Goal: Task Accomplishment & Management: Use online tool/utility

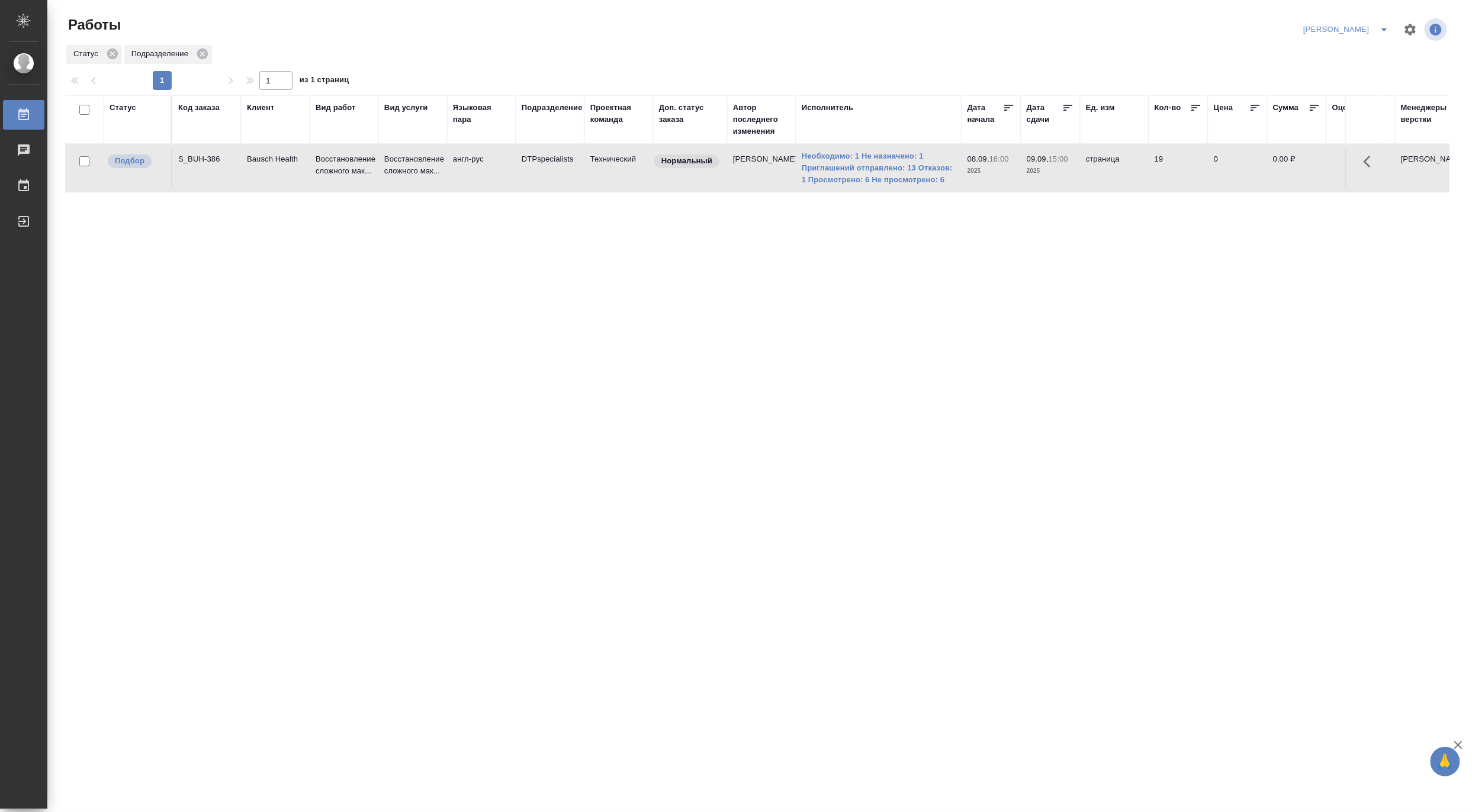
click at [1385, 25] on icon "split button" at bounding box center [1385, 29] width 15 height 15
click at [1325, 51] on li "[PERSON_NAME] работе" at bounding box center [1340, 53] width 113 height 19
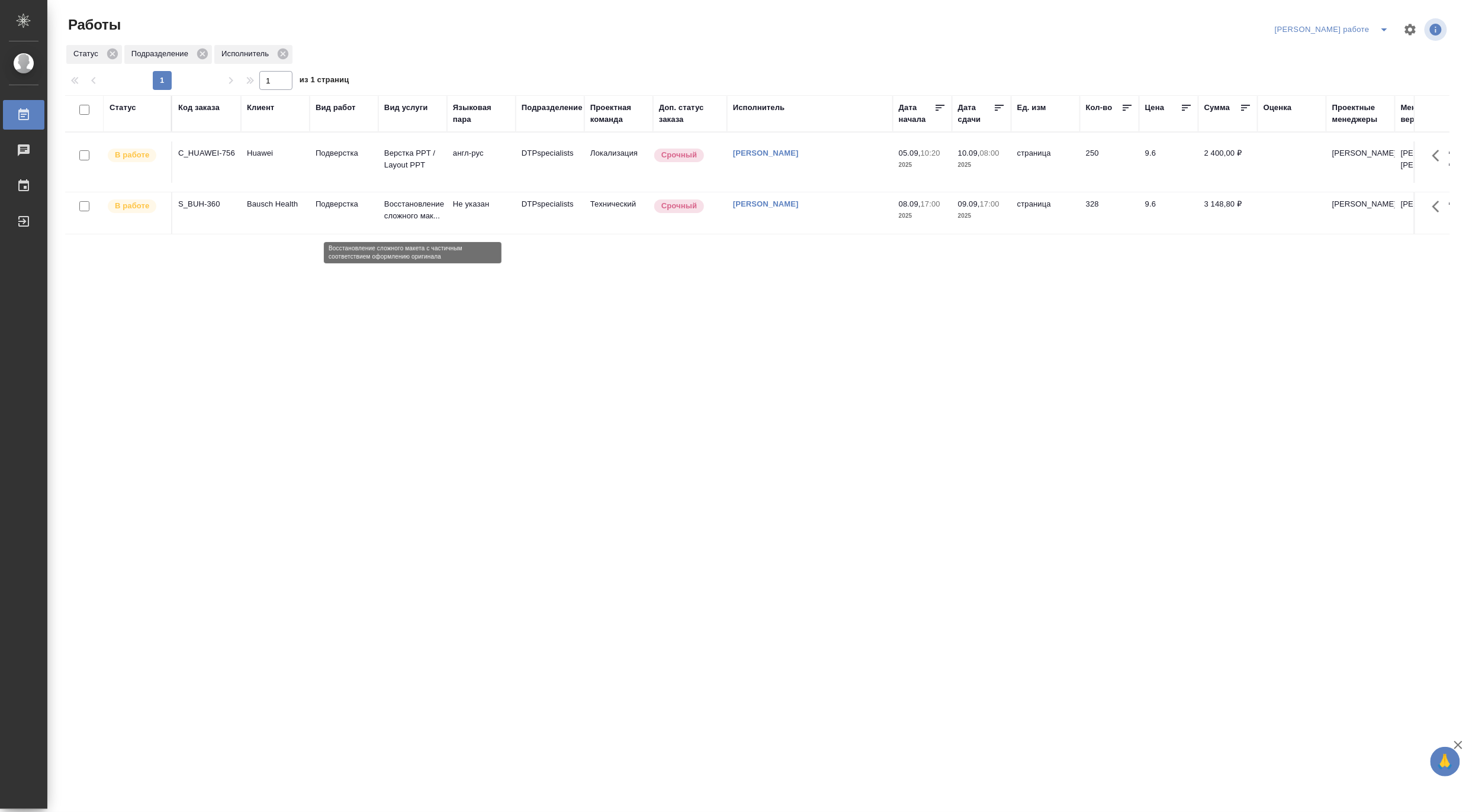
click at [402, 210] on p "Восстановление сложного мак..." at bounding box center [413, 210] width 57 height 24
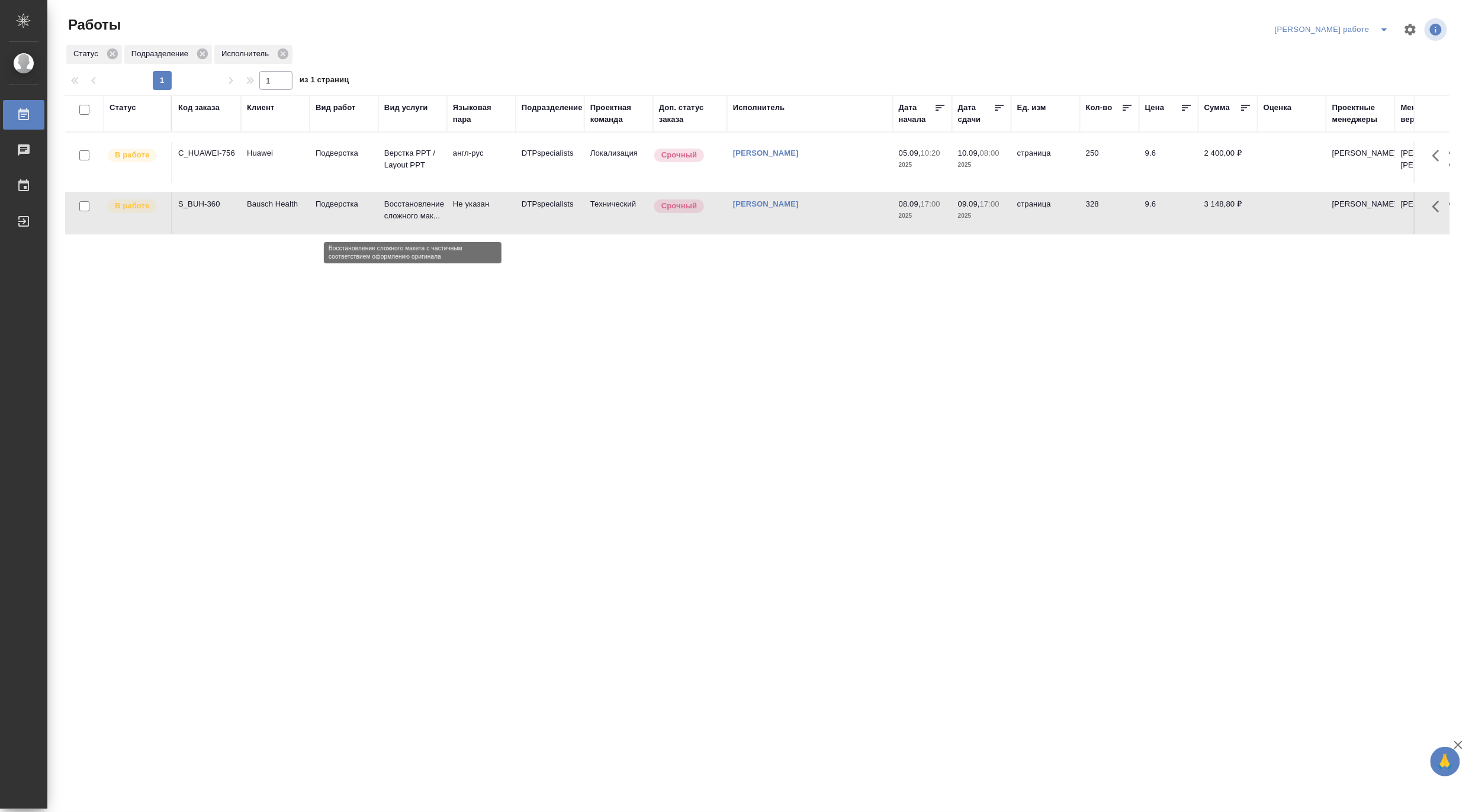
click at [402, 210] on p "Восстановление сложного мак..." at bounding box center [413, 210] width 57 height 24
click at [1381, 22] on icon "split button" at bounding box center [1385, 29] width 15 height 15
click at [1352, 107] on li "Верстка и Дизайн" at bounding box center [1343, 110] width 107 height 19
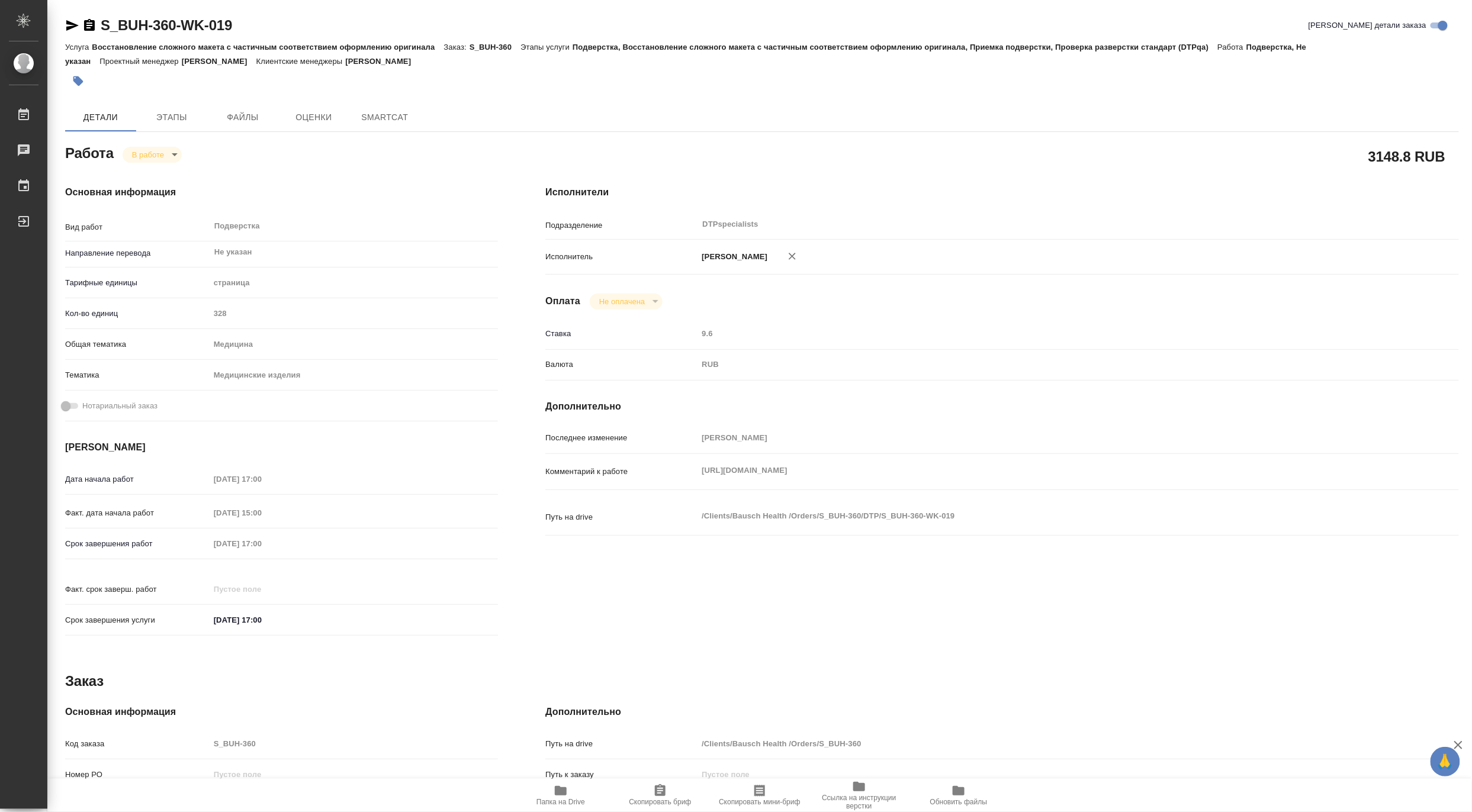
type textarea "x"
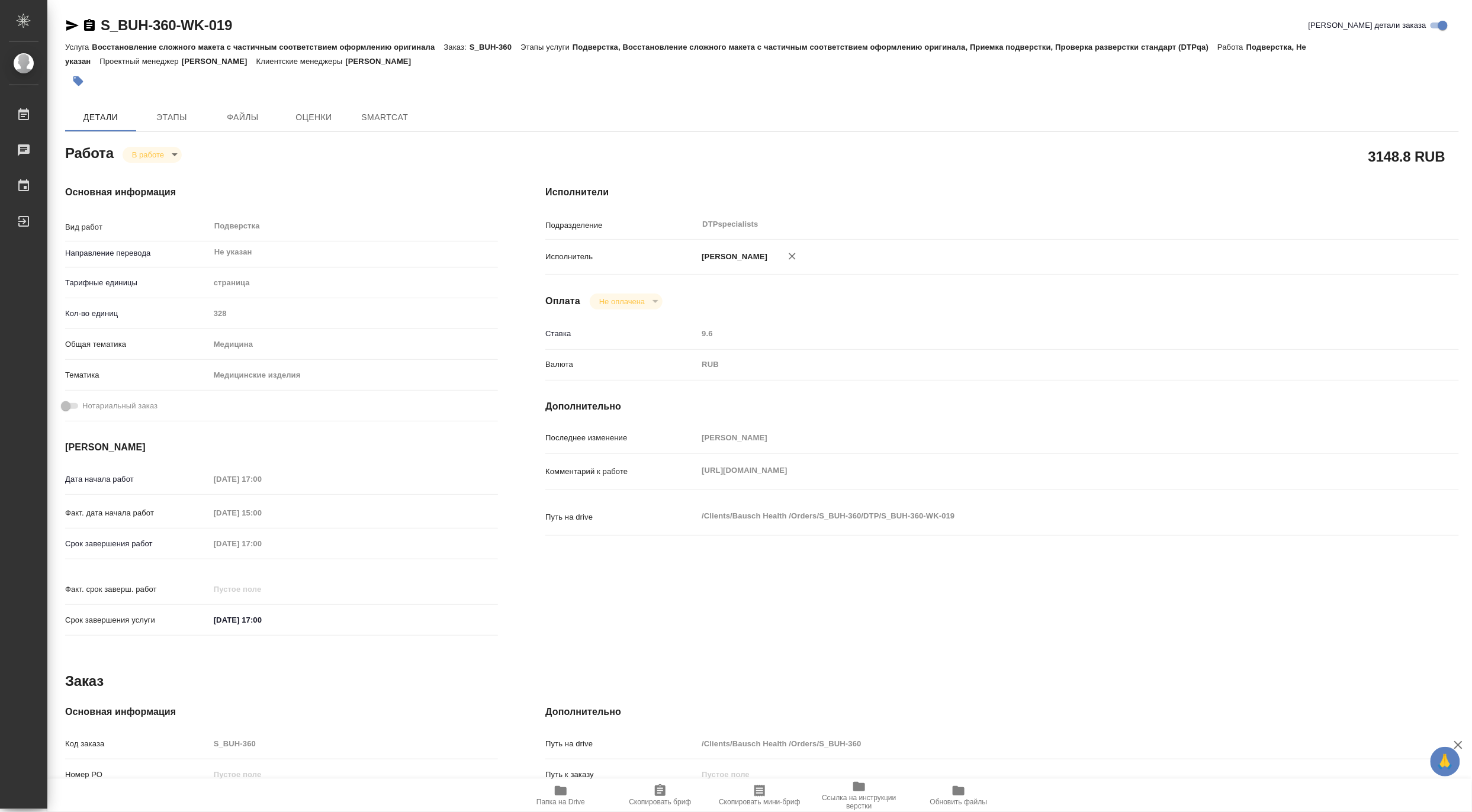
type textarea "x"
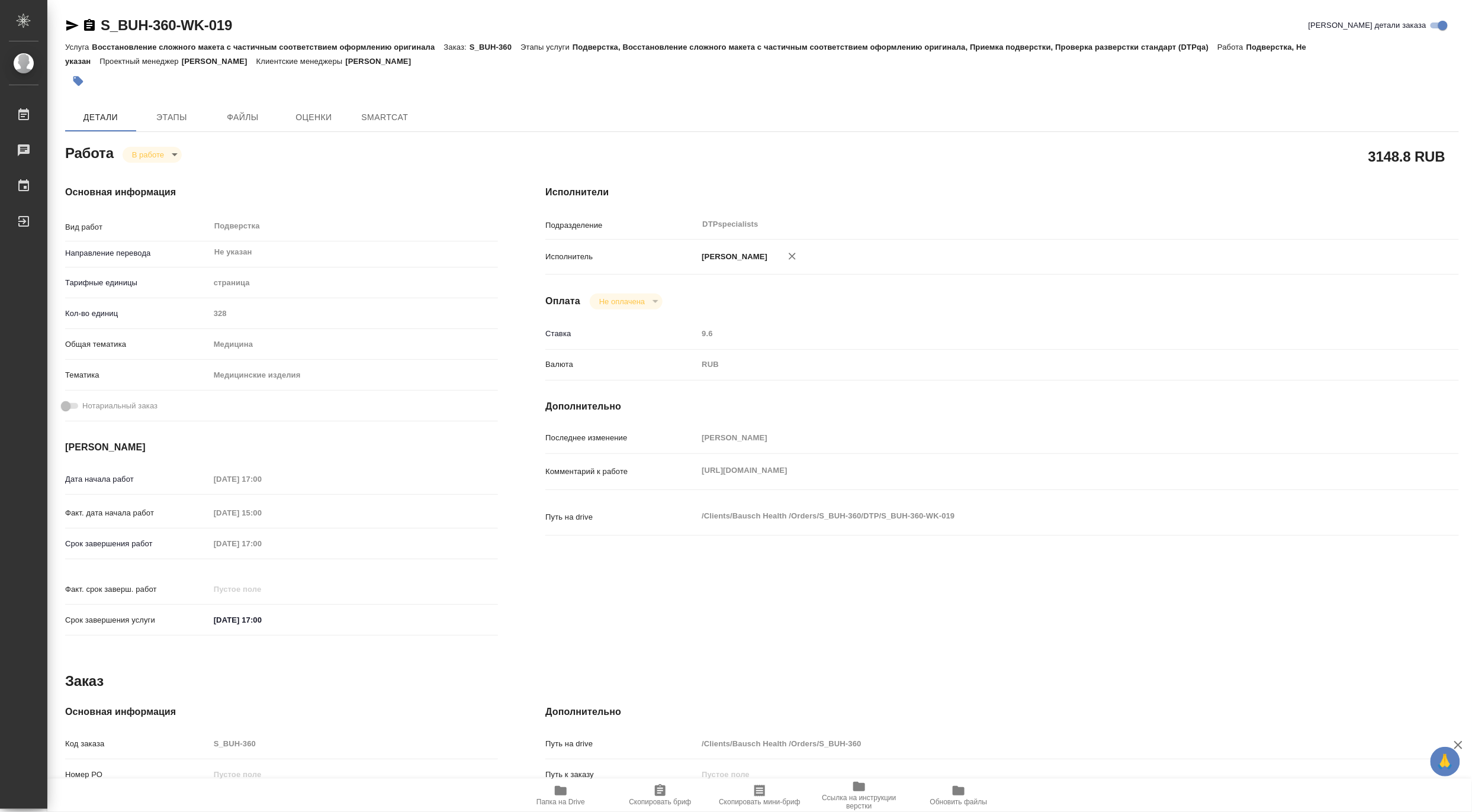
type textarea "x"
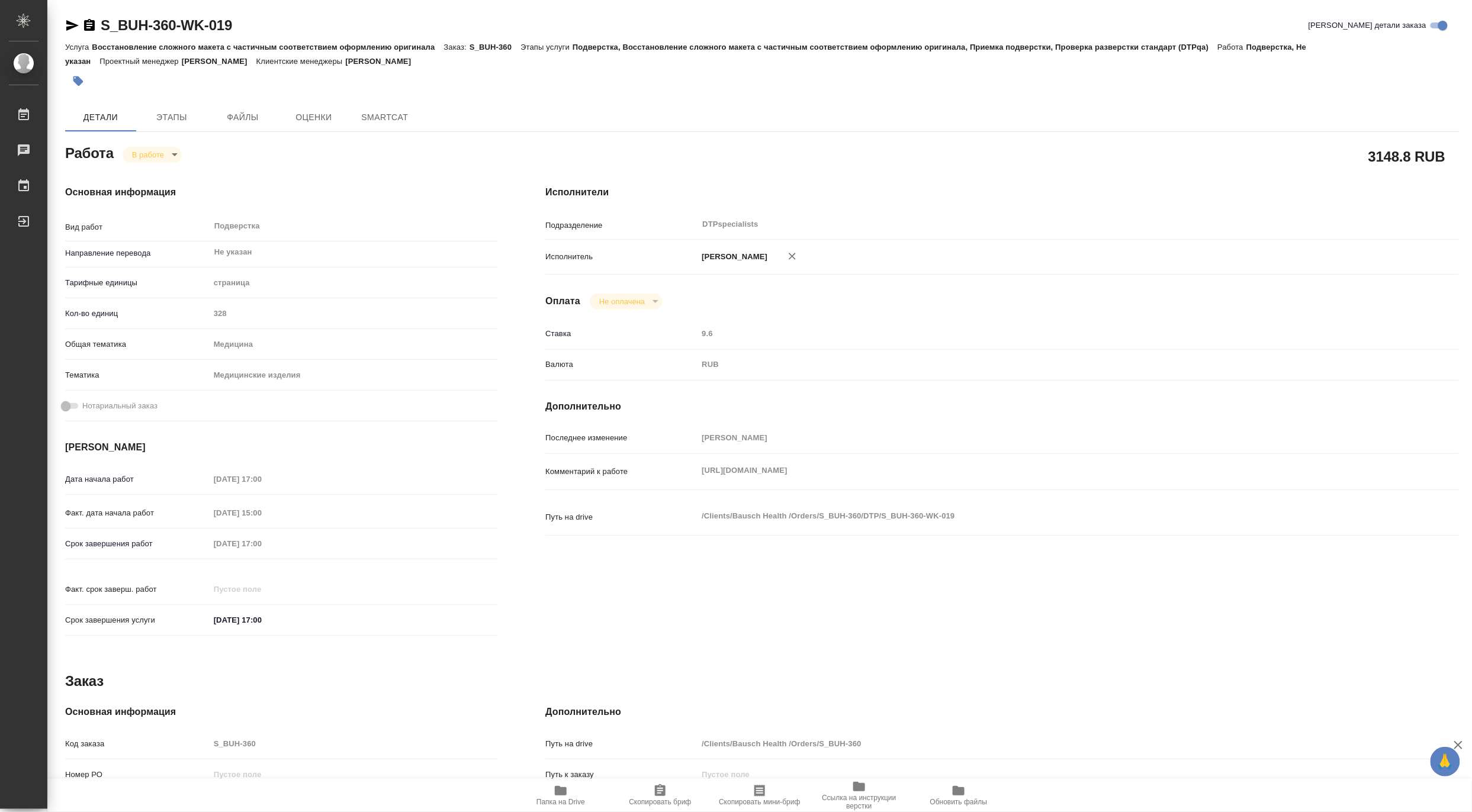
type textarea "x"
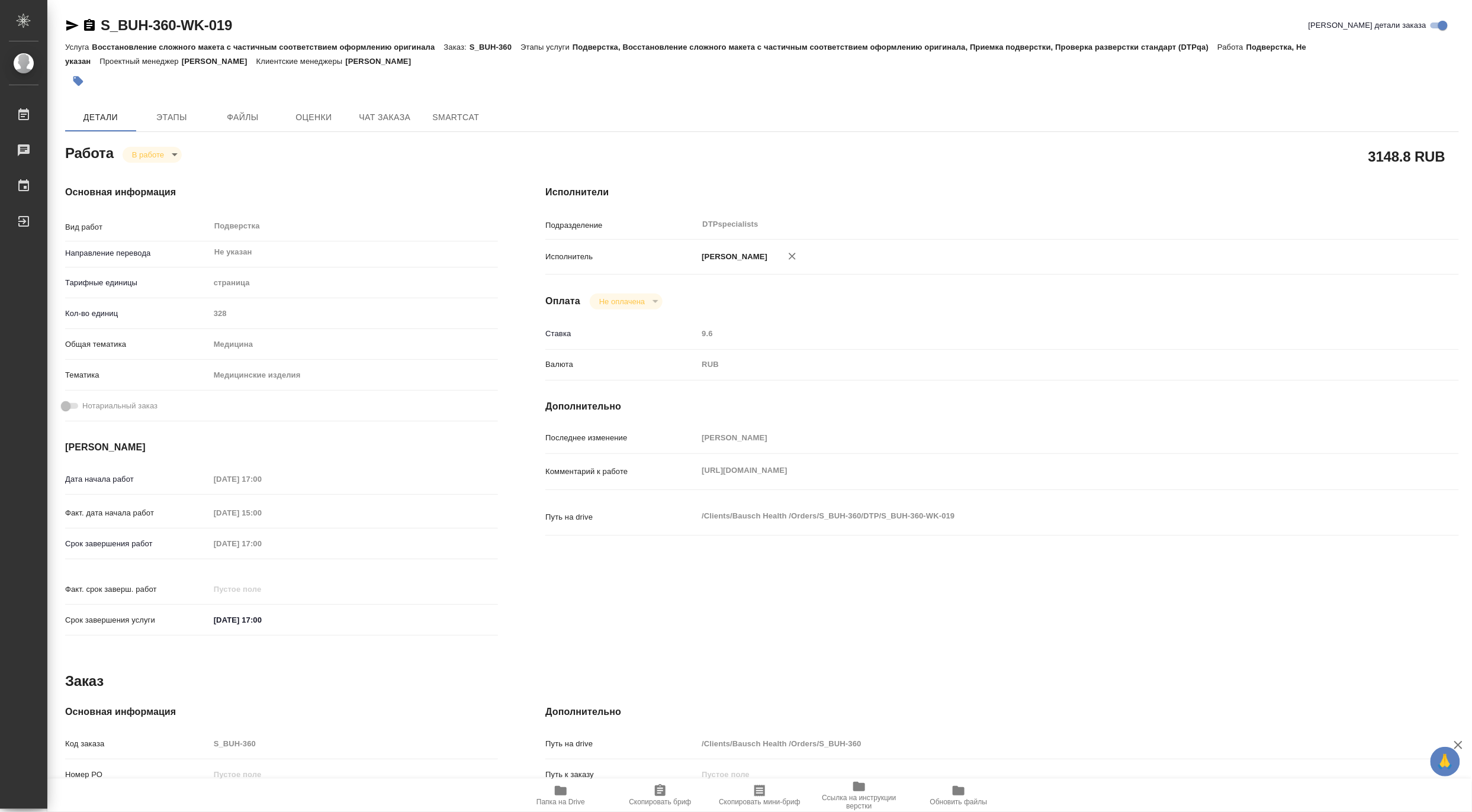
type textarea "x"
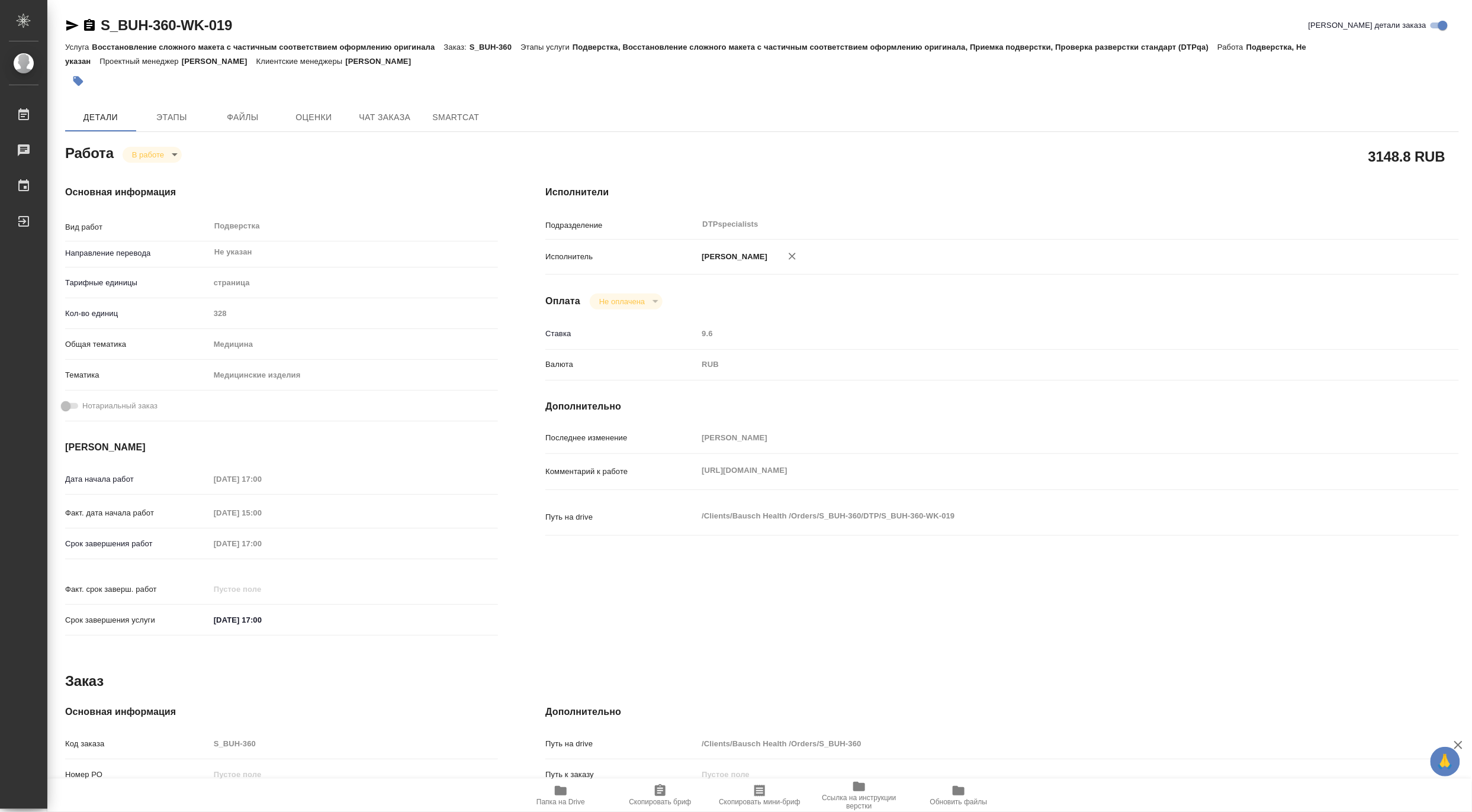
type textarea "x"
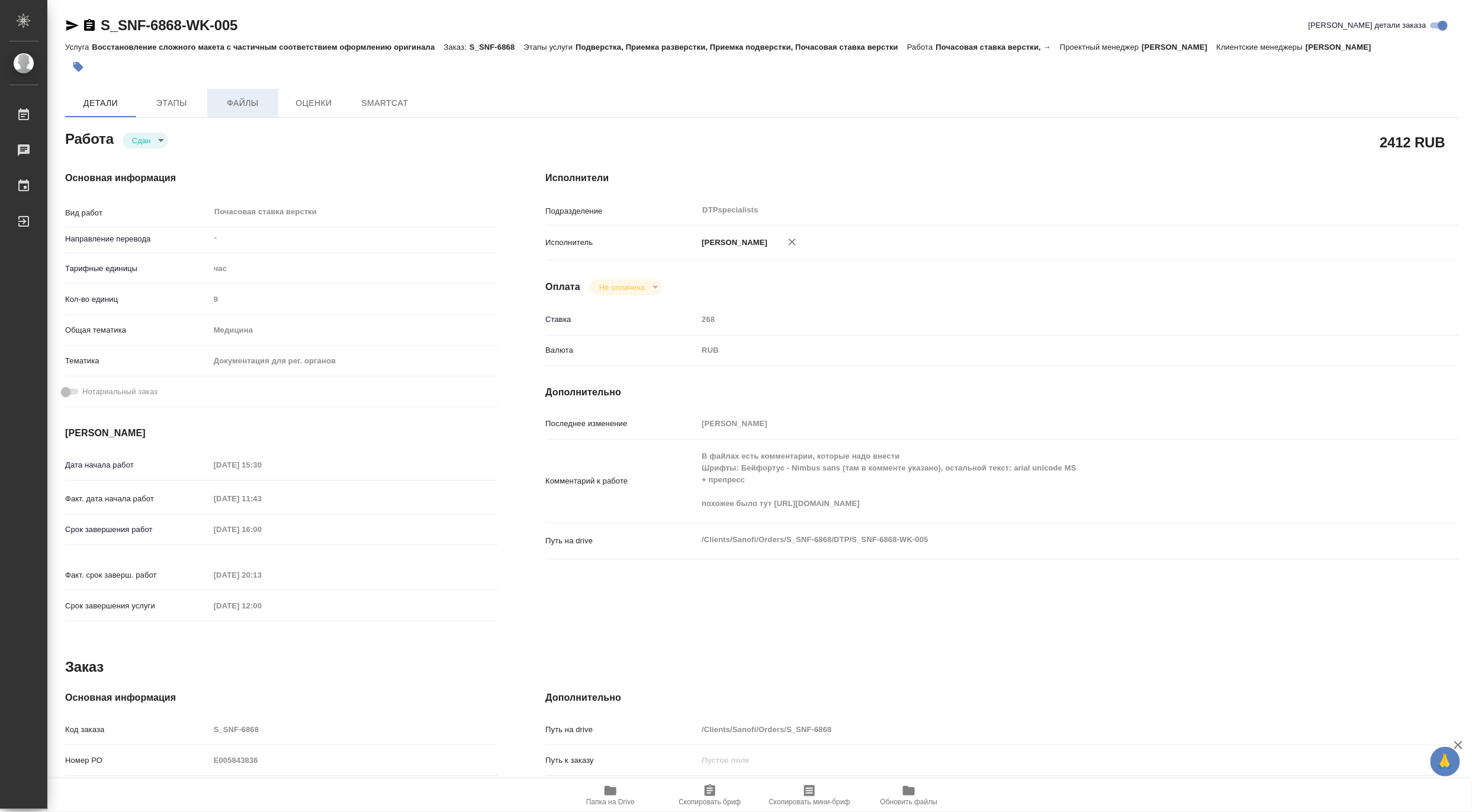
type textarea "x"
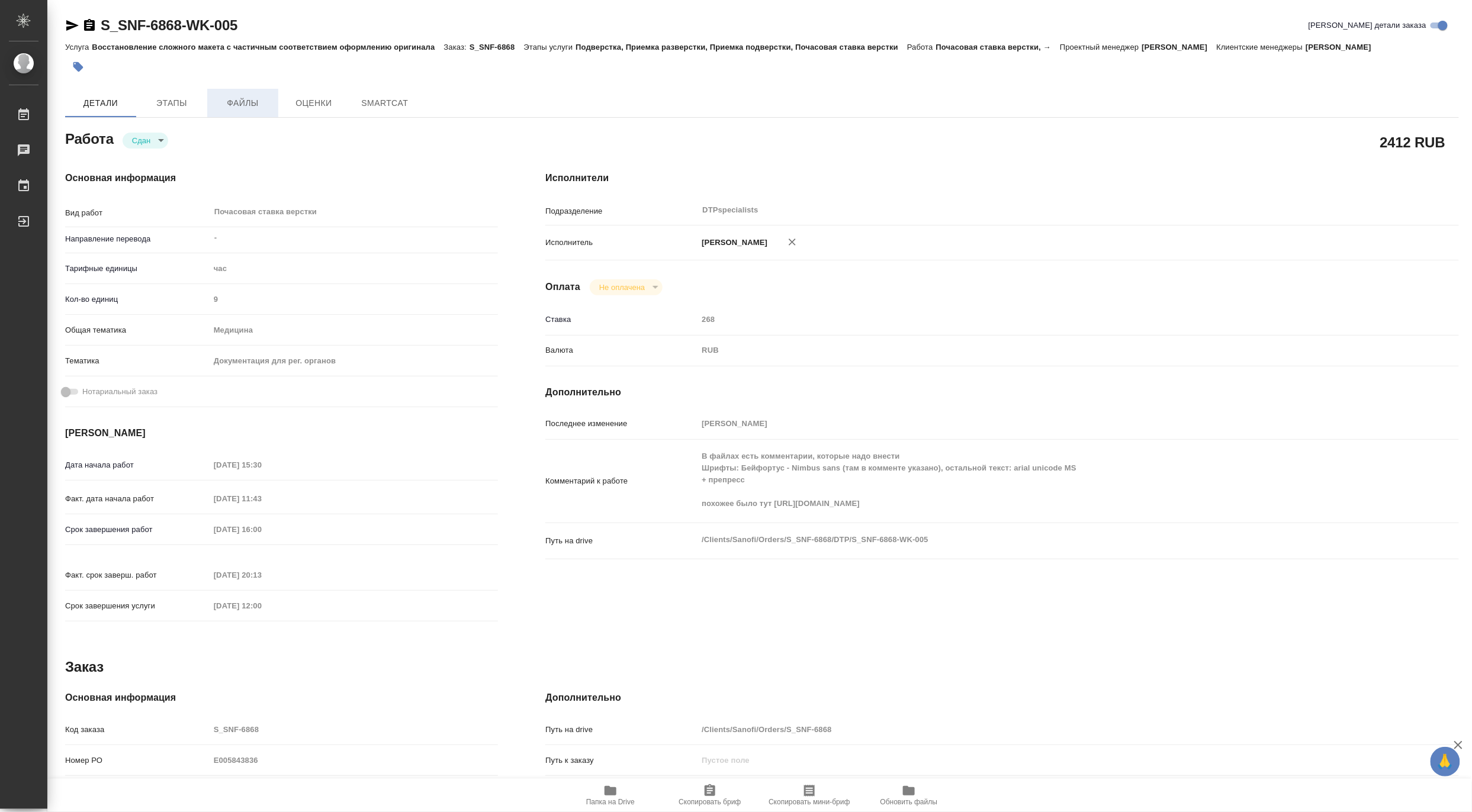
type textarea "x"
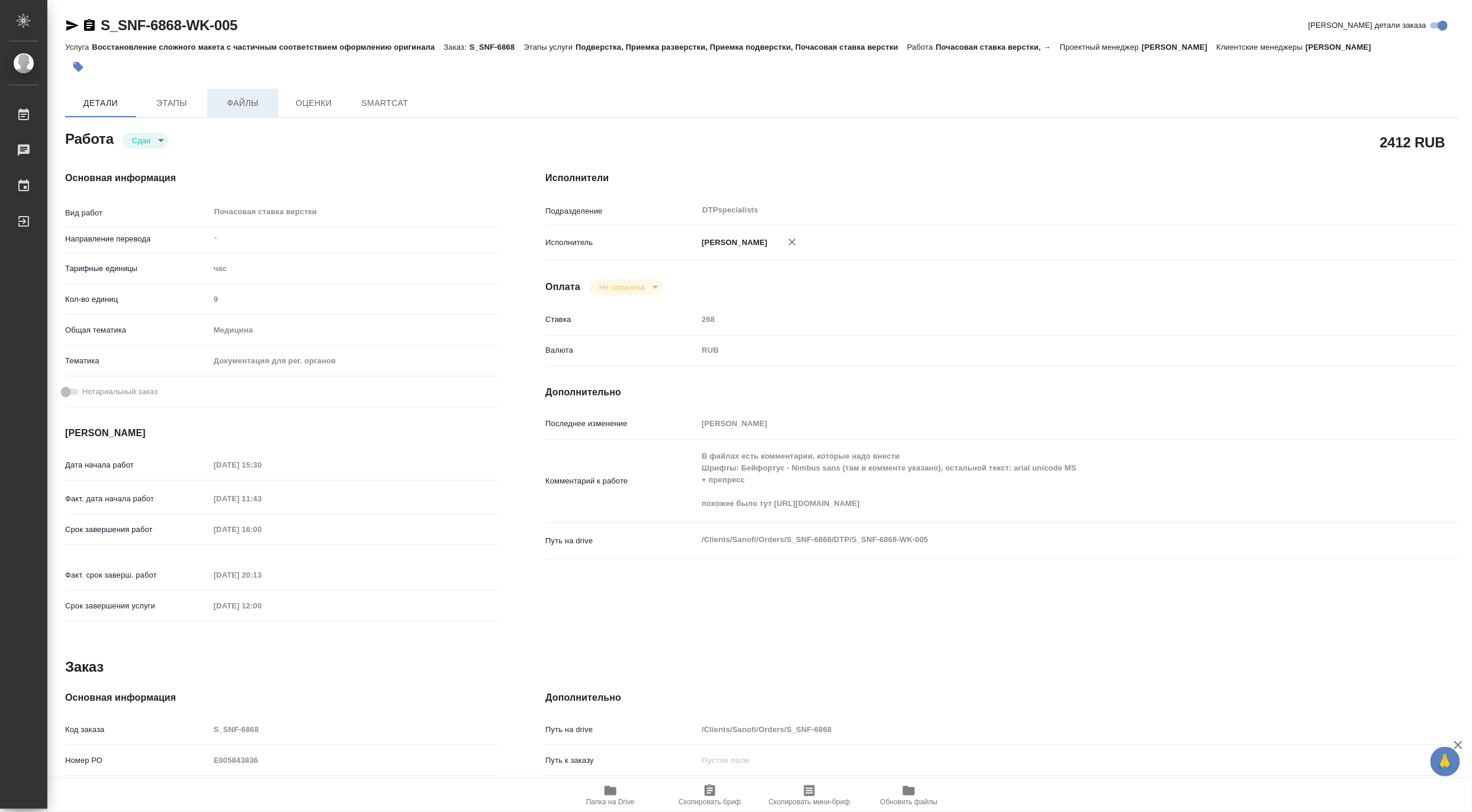
type textarea "x"
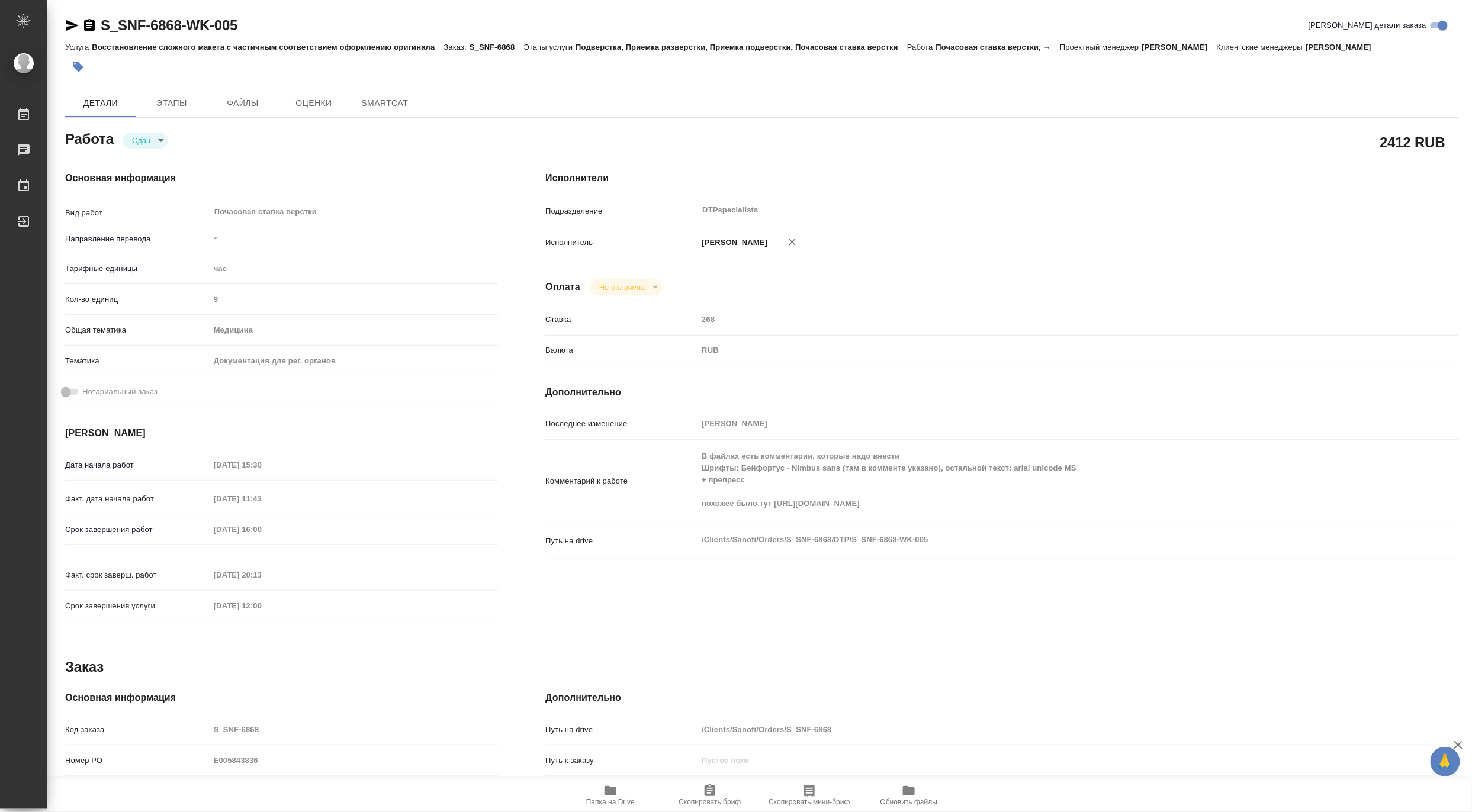
type textarea "x"
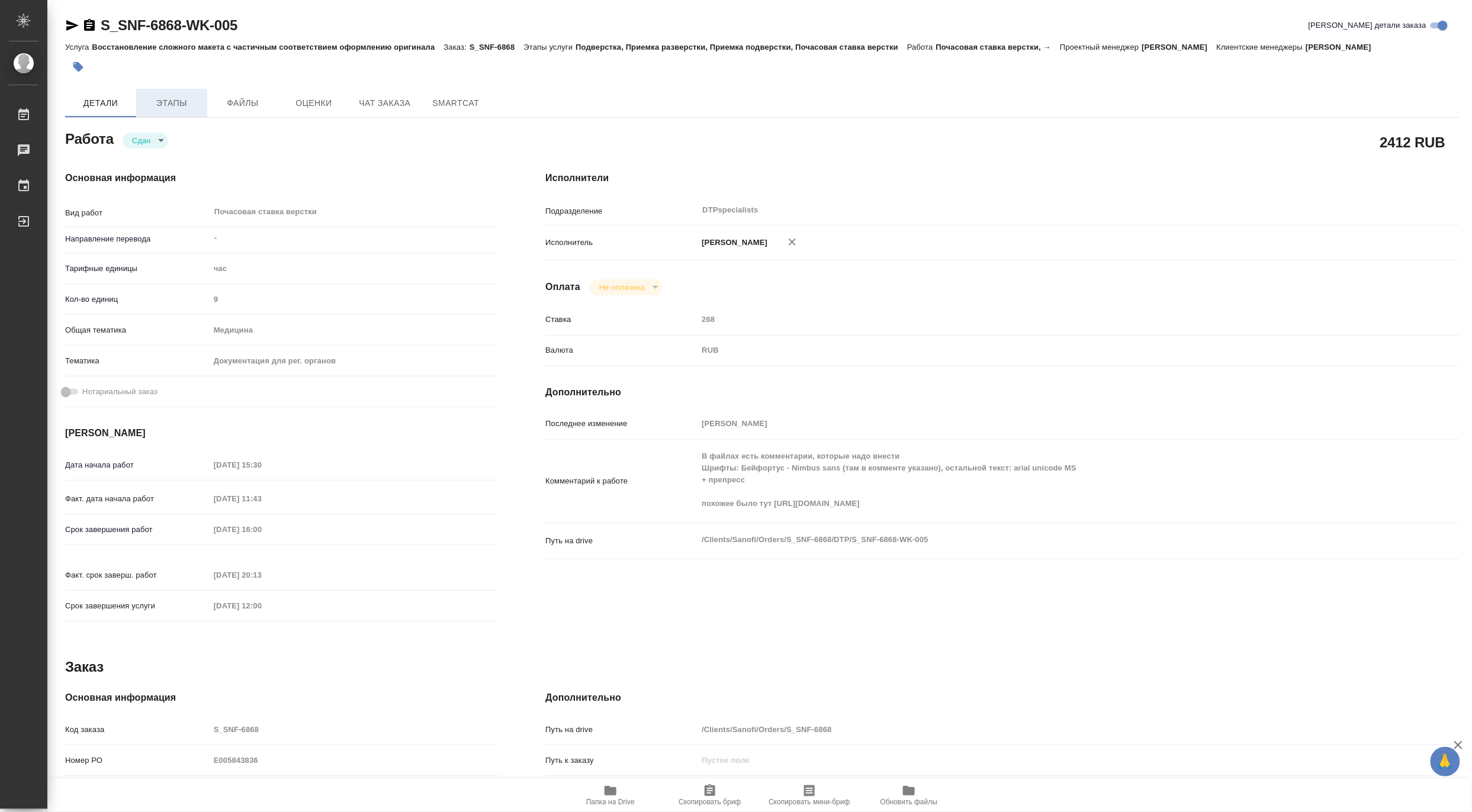
click at [156, 103] on span "Этапы" at bounding box center [172, 103] width 57 height 15
type textarea "x"
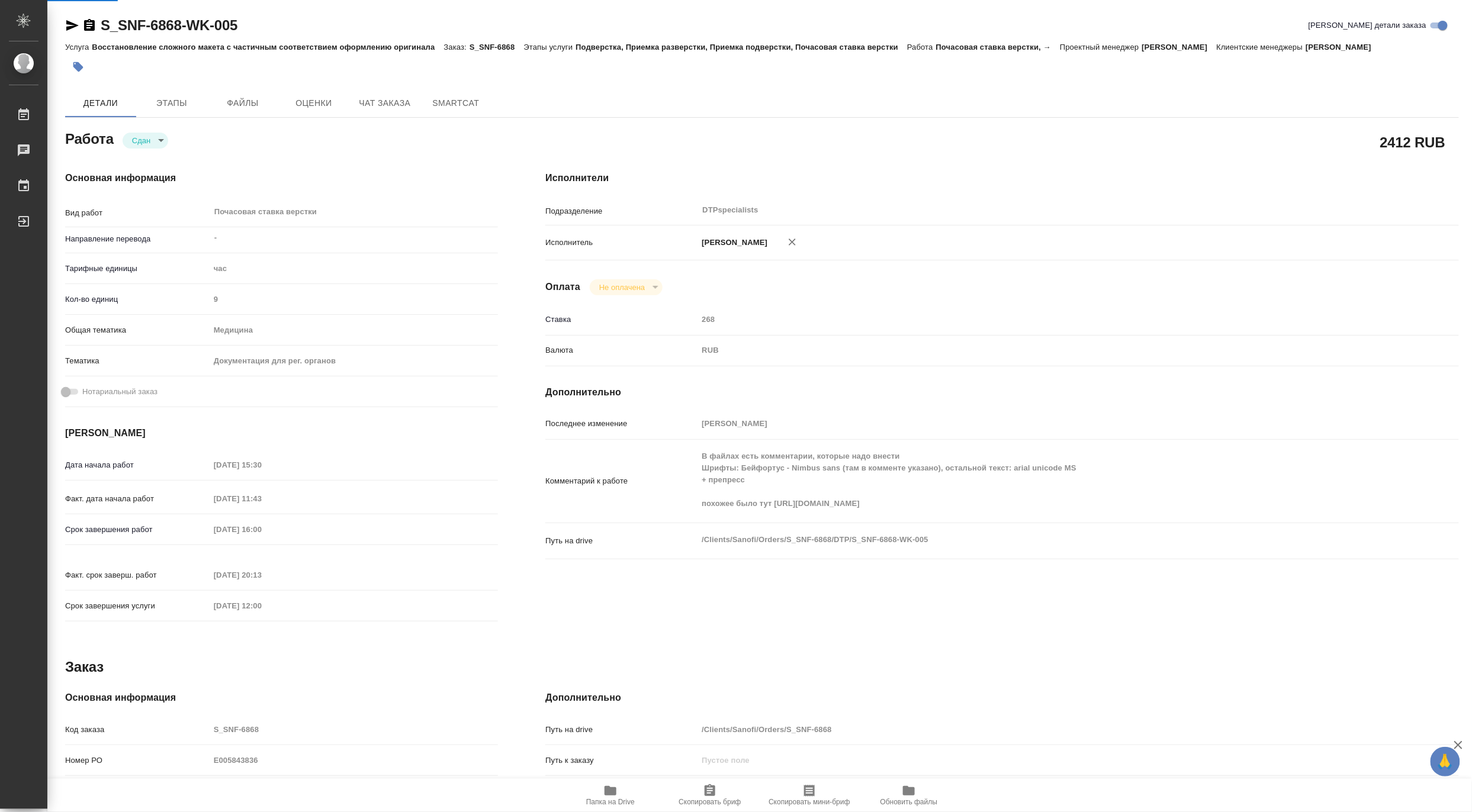
type textarea "x"
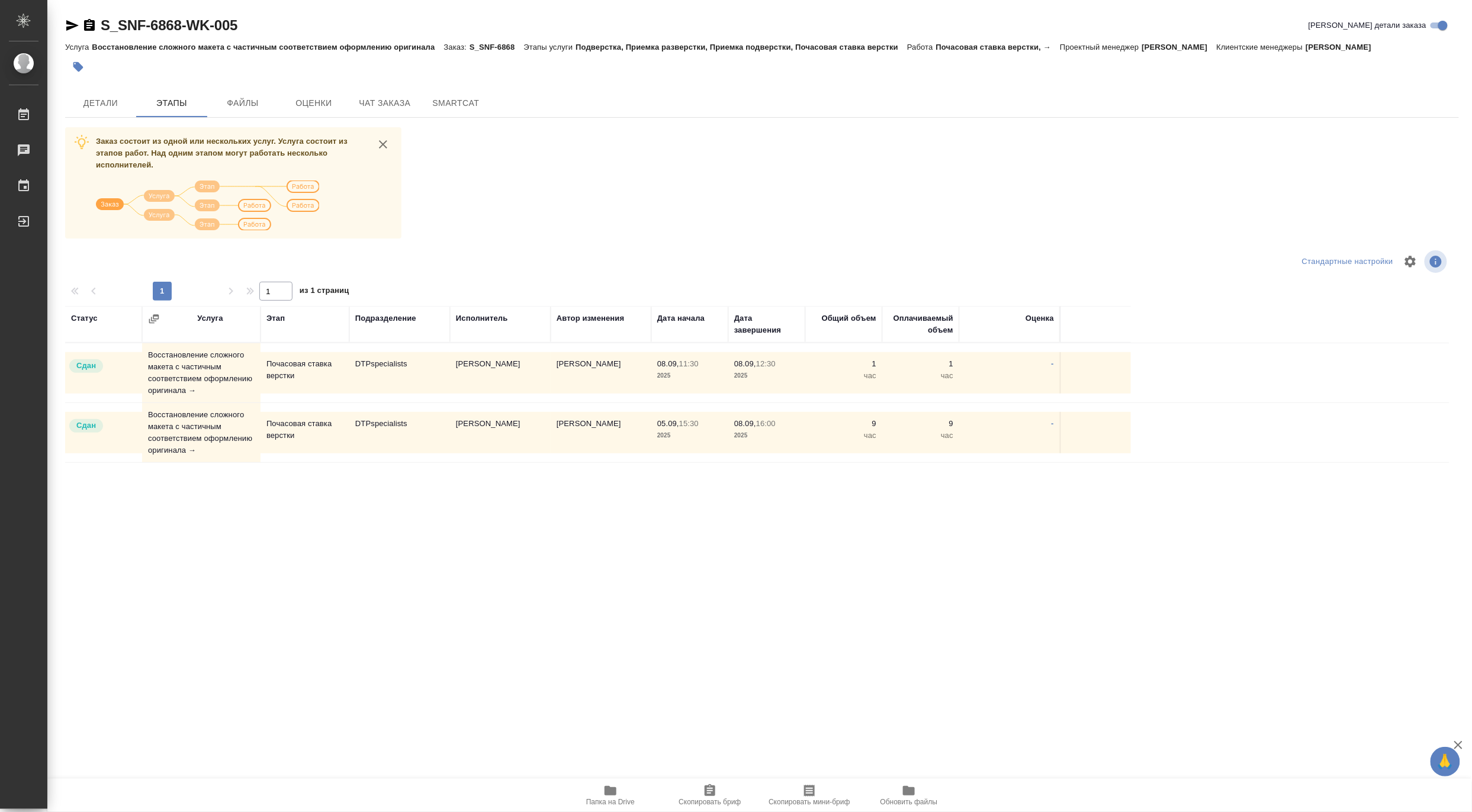
click at [208, 370] on td "Восстановление сложного макета с частичным соответствием оформлению оригинала →" at bounding box center [201, 372] width 119 height 59
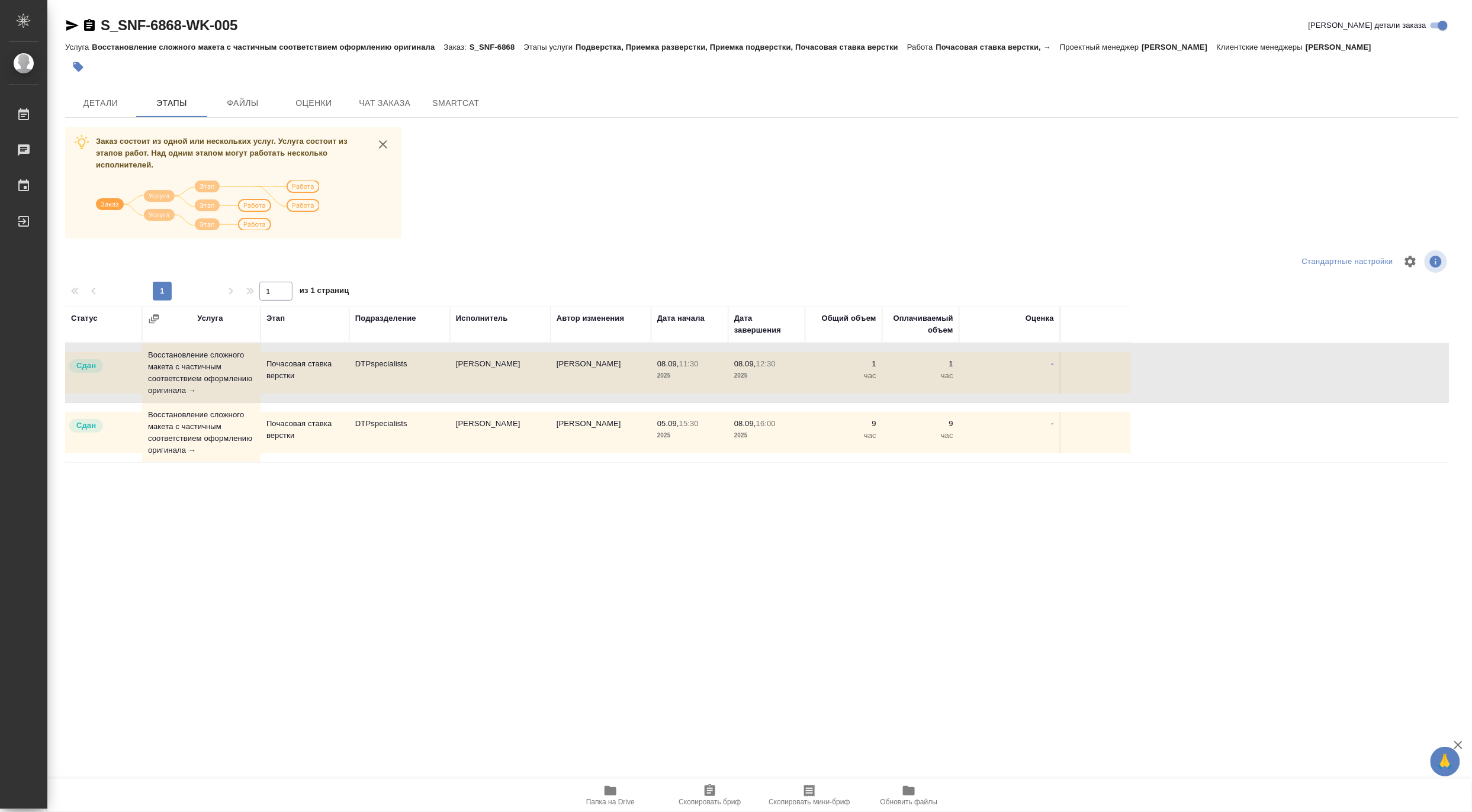
click at [208, 370] on td "Восстановление сложного макета с частичным соответствием оформлению оригинала →" at bounding box center [201, 372] width 119 height 59
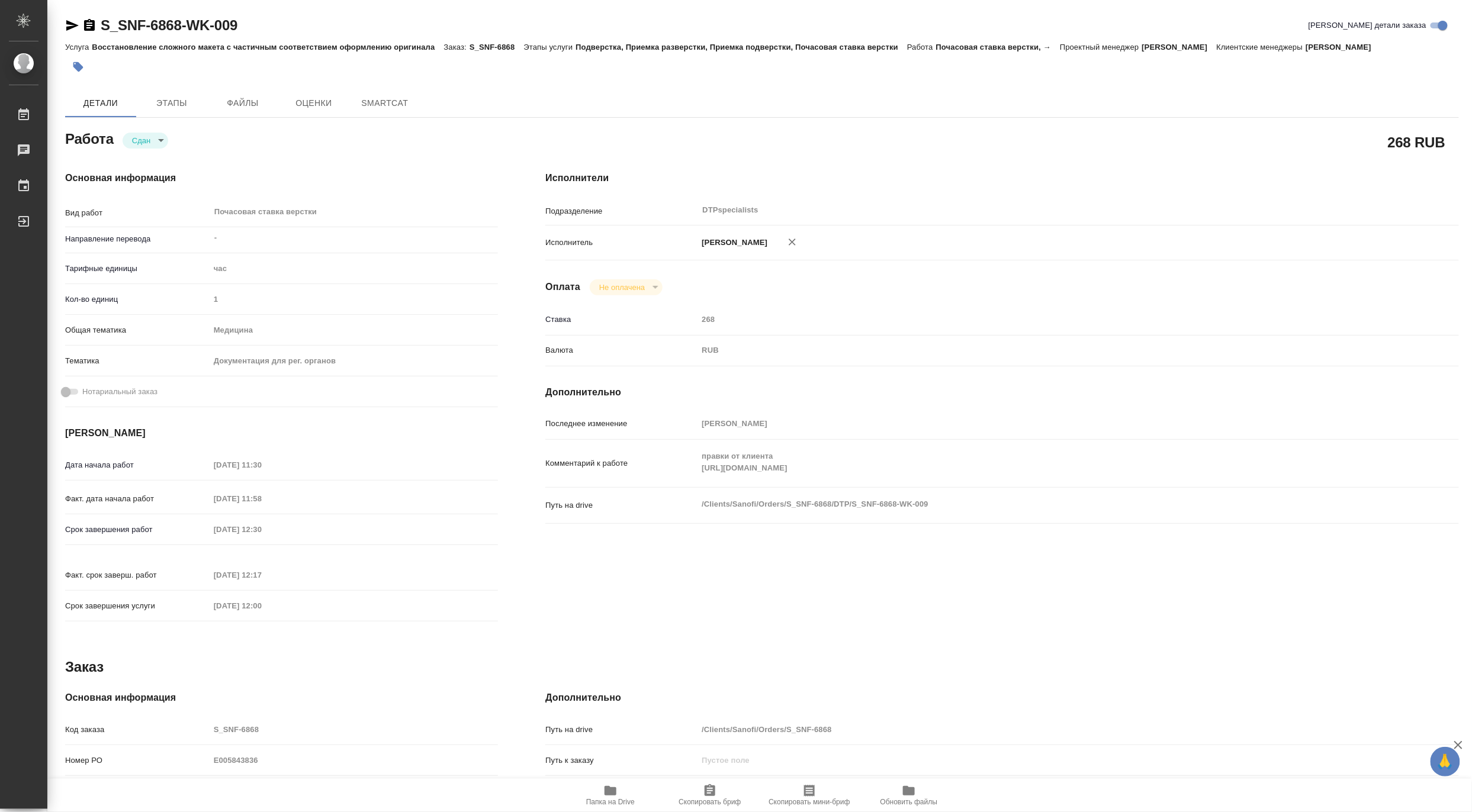
type textarea "x"
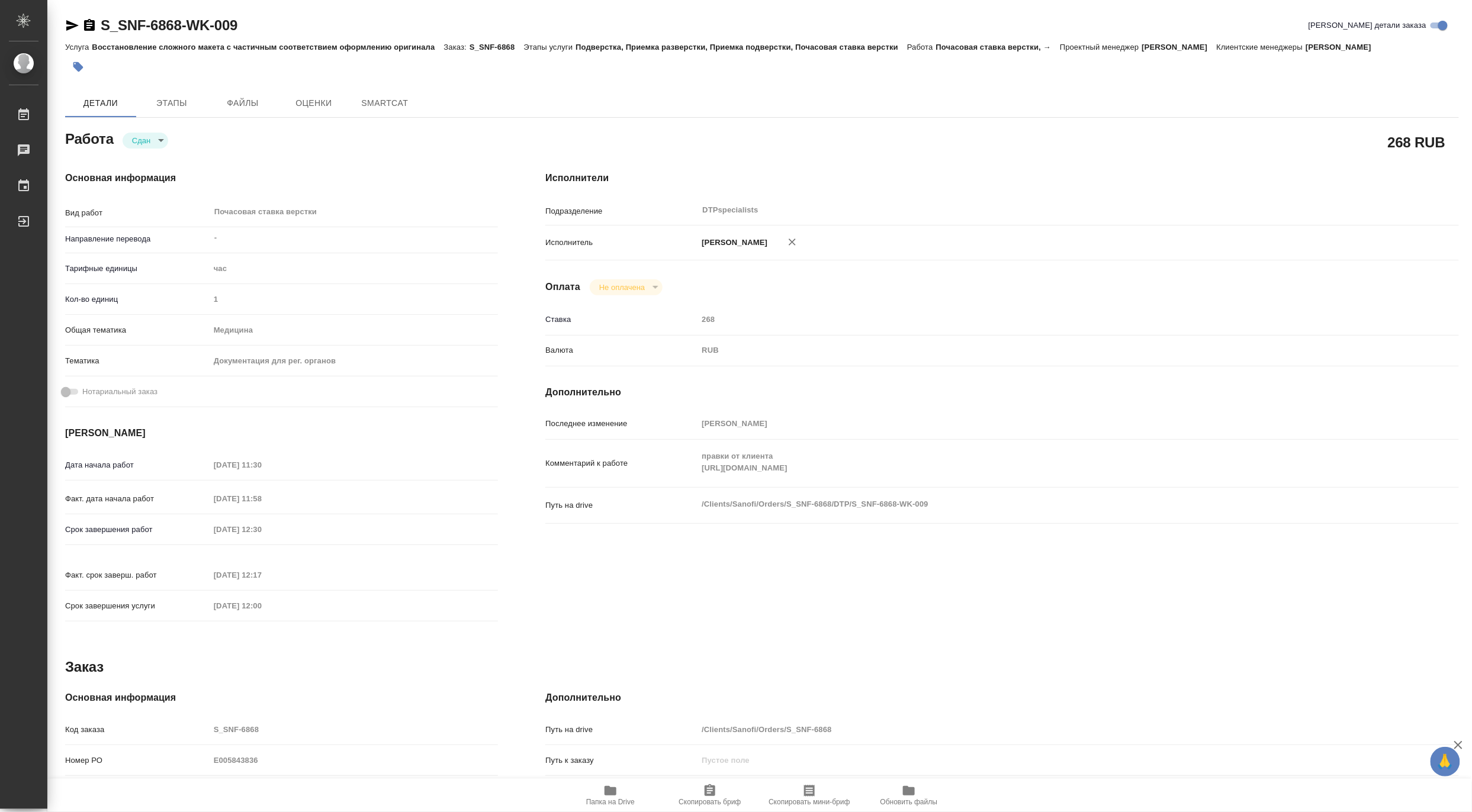
type textarea "x"
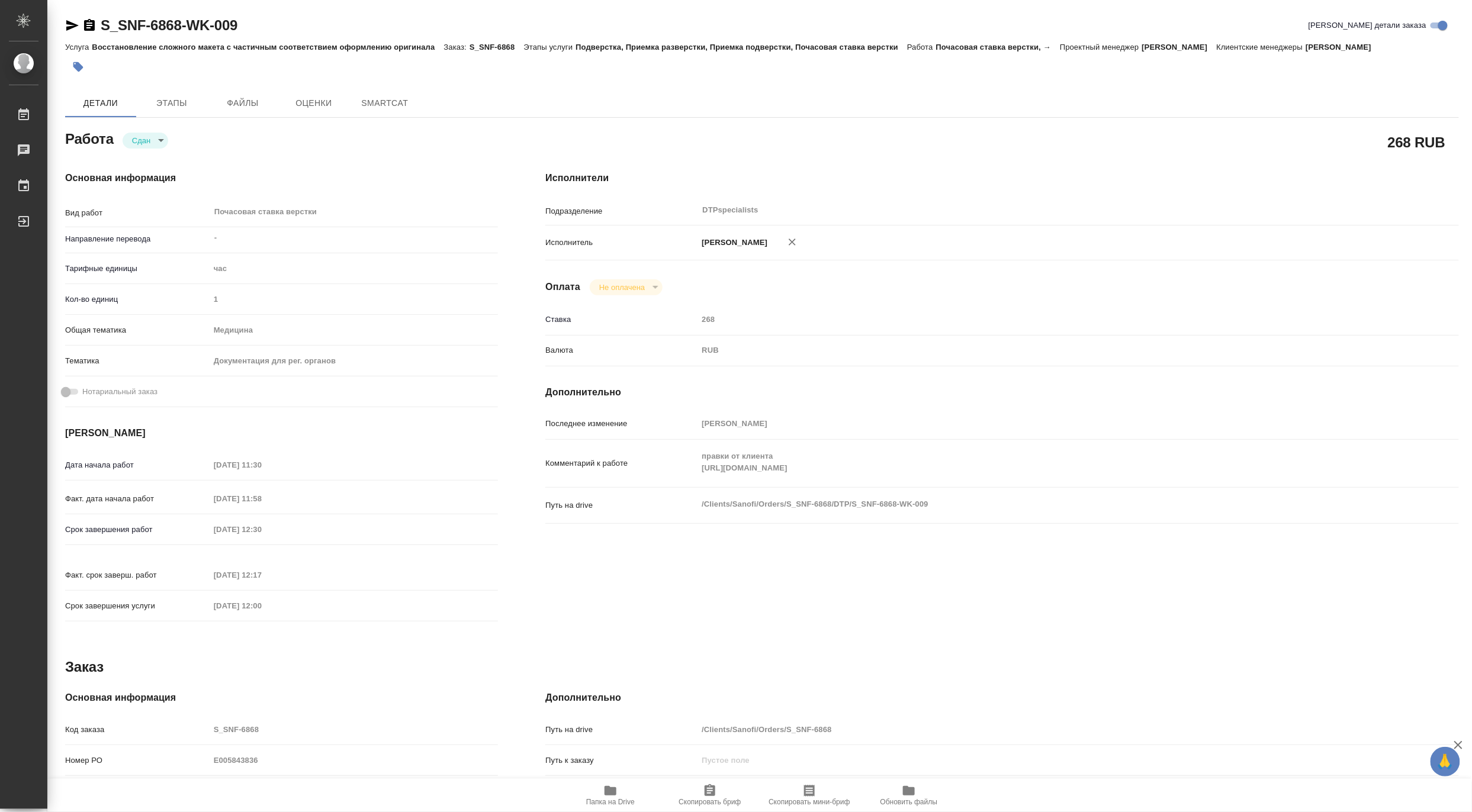
type textarea "x"
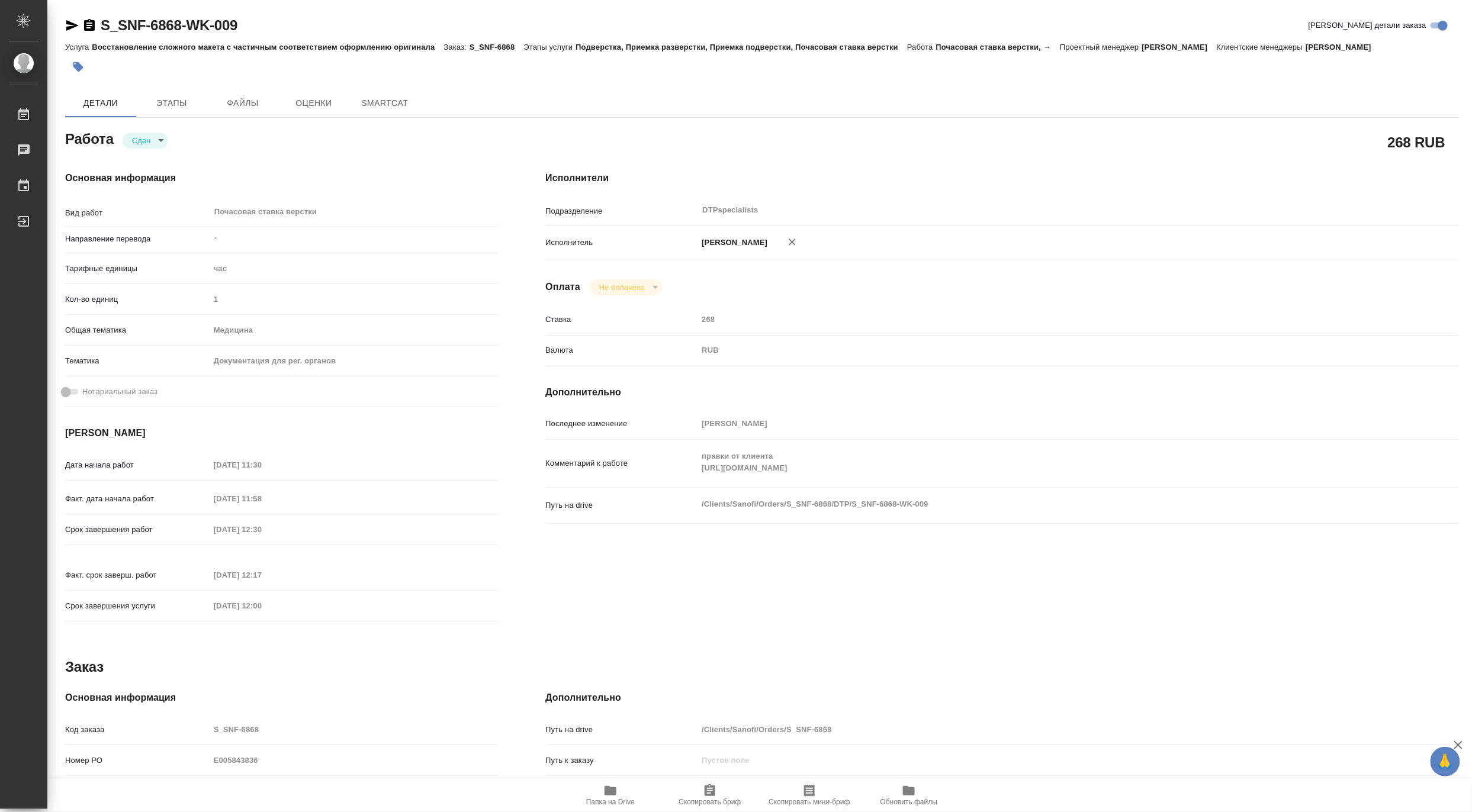
click at [611, 788] on icon "button" at bounding box center [610, 791] width 11 height 9
type textarea "x"
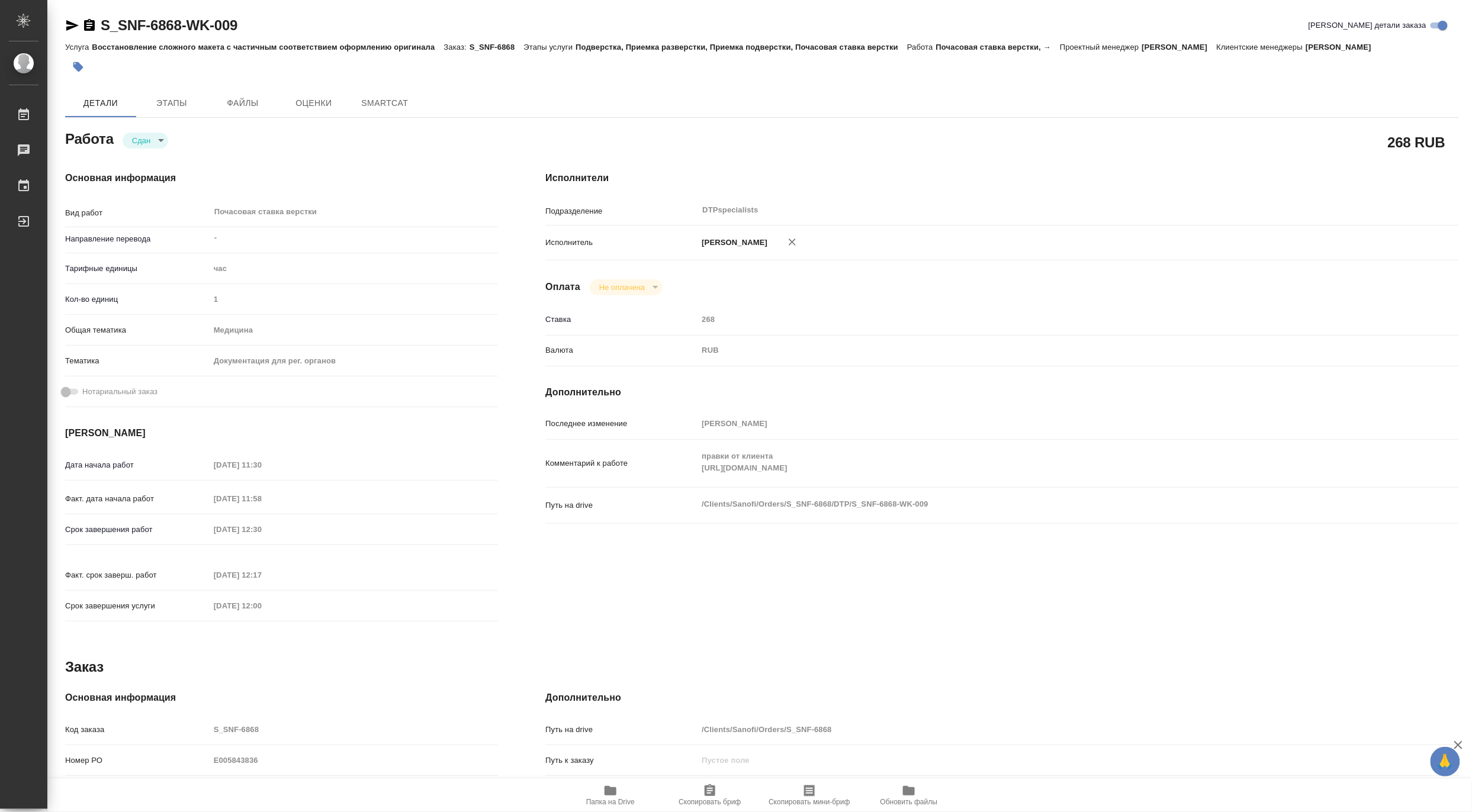
type textarea "x"
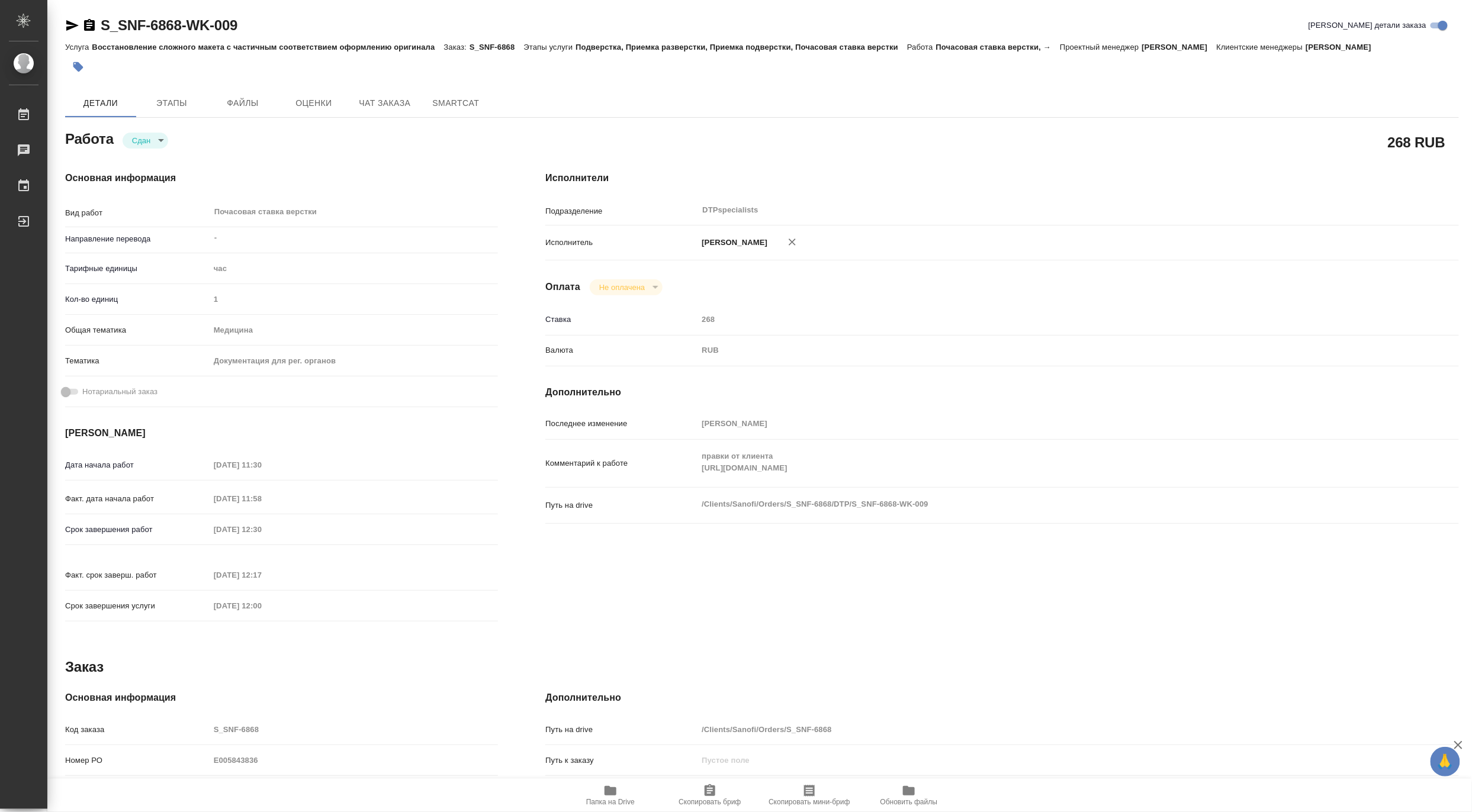
type textarea "x"
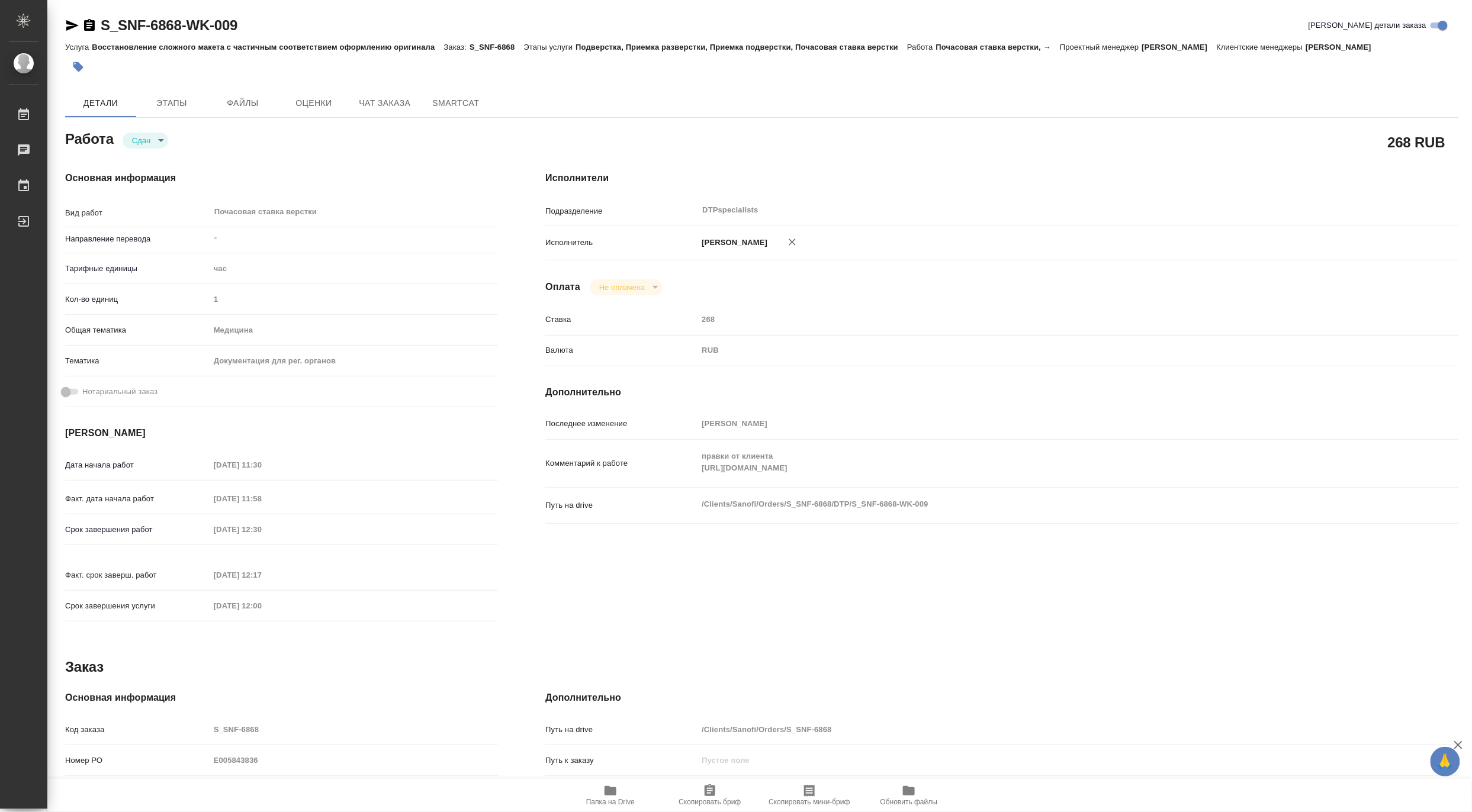
type textarea "x"
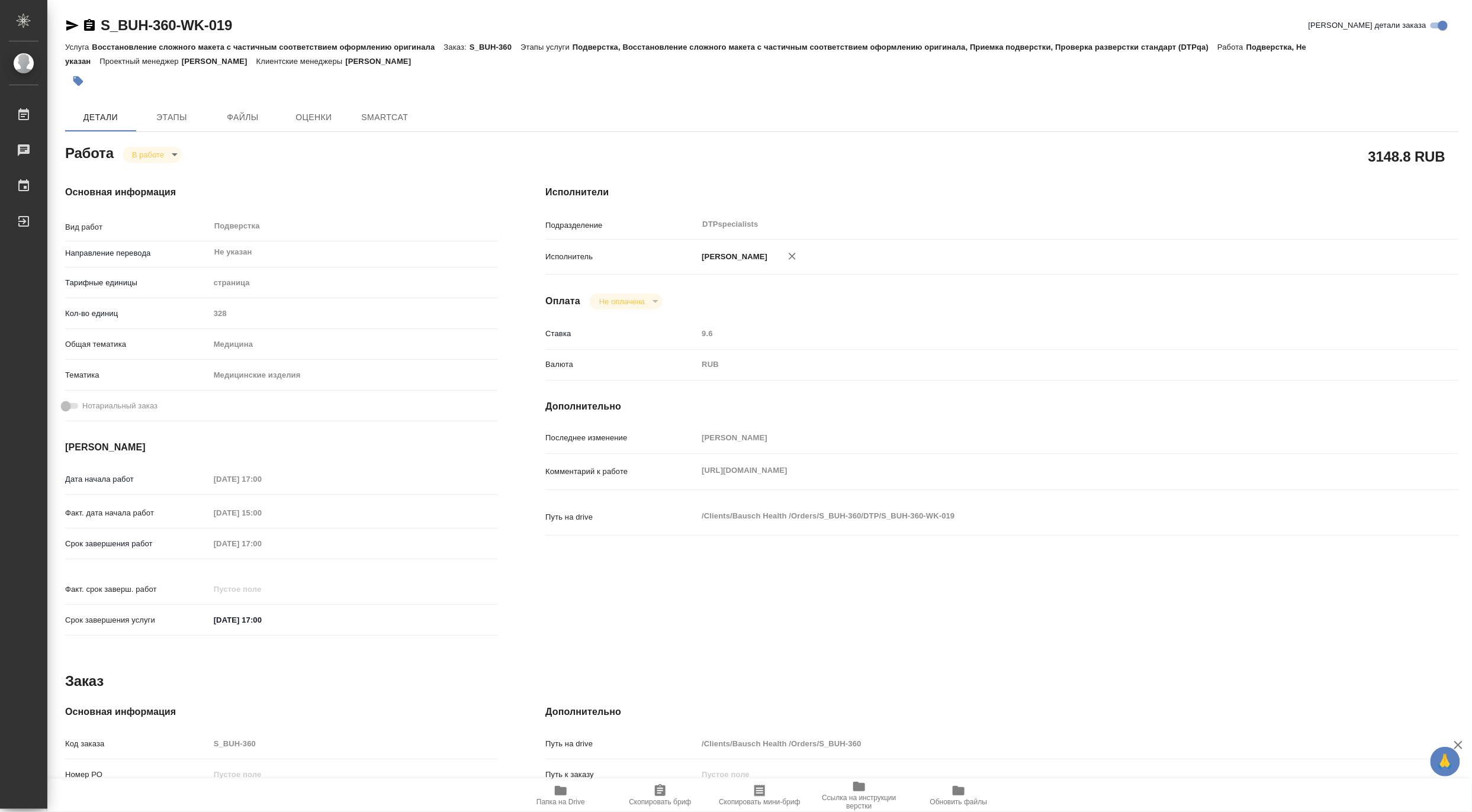
type textarea "x"
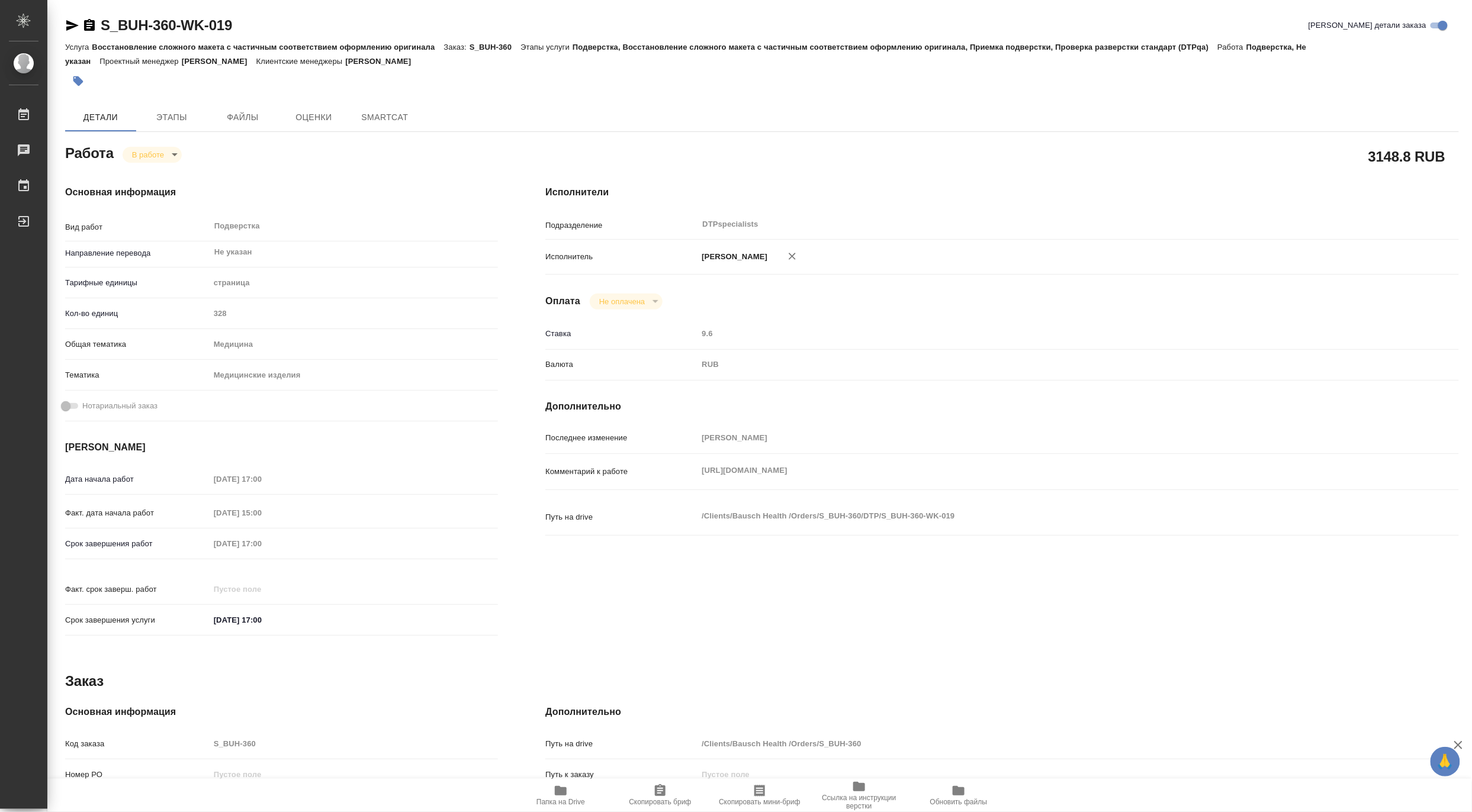
type textarea "x"
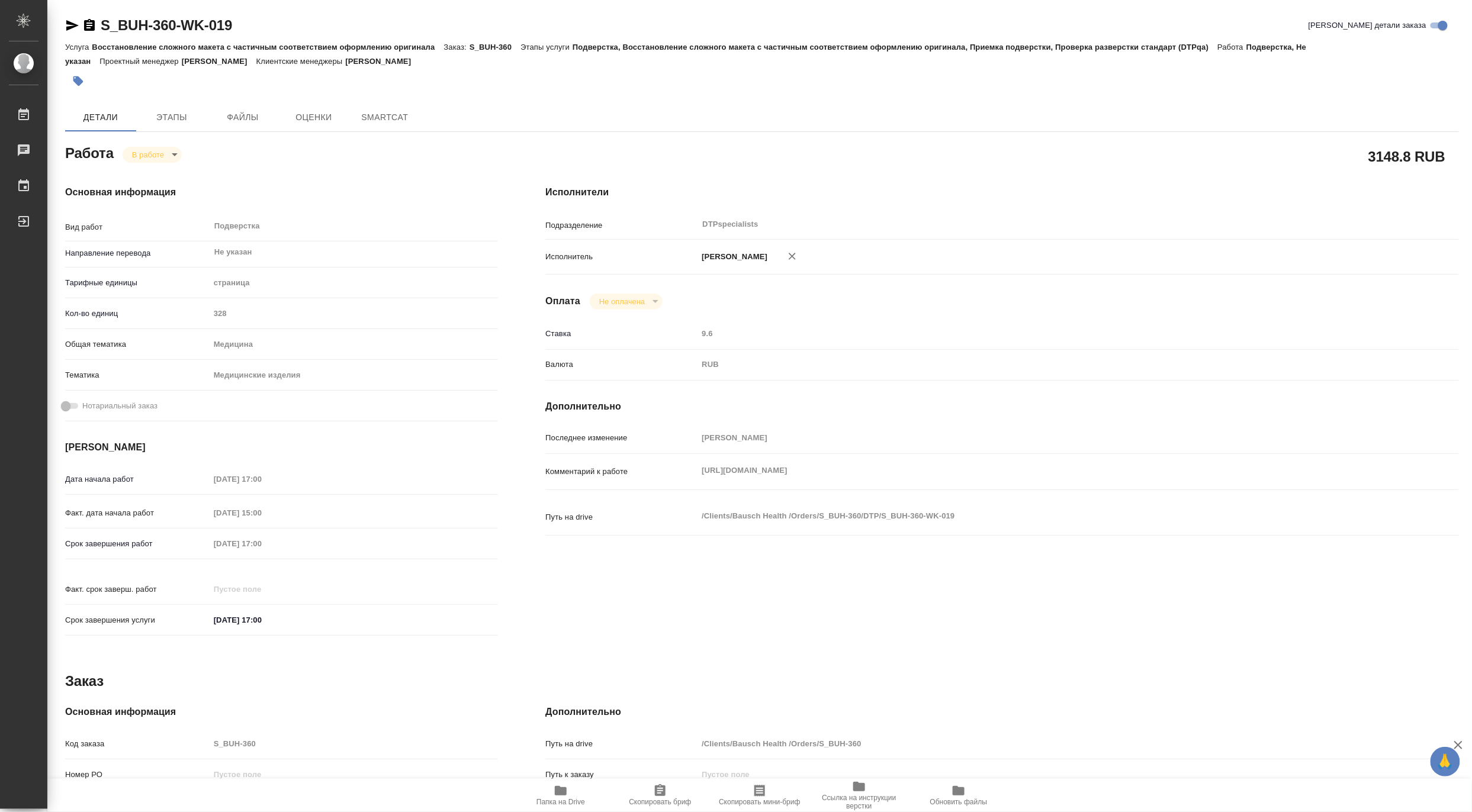
type textarea "x"
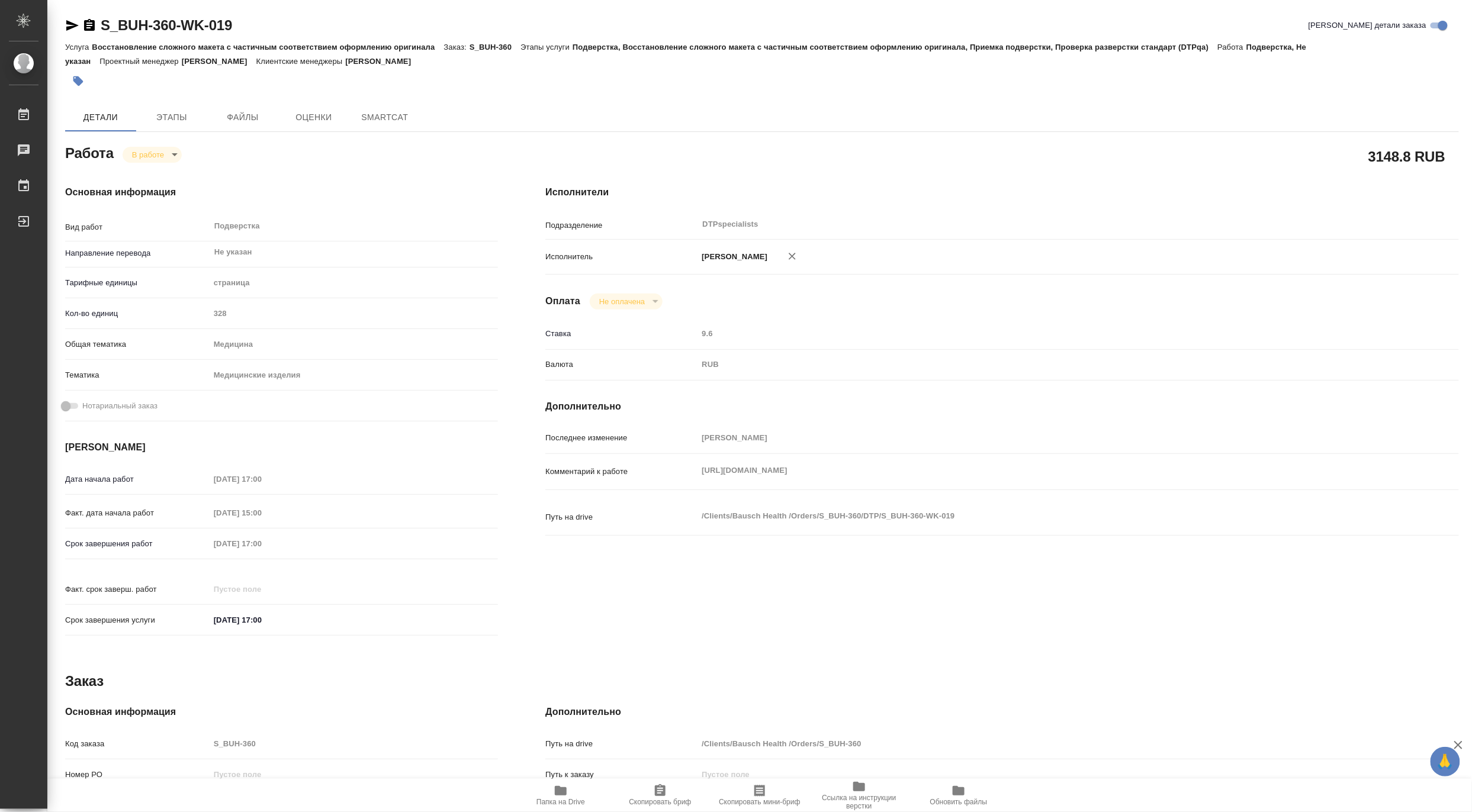
type textarea "x"
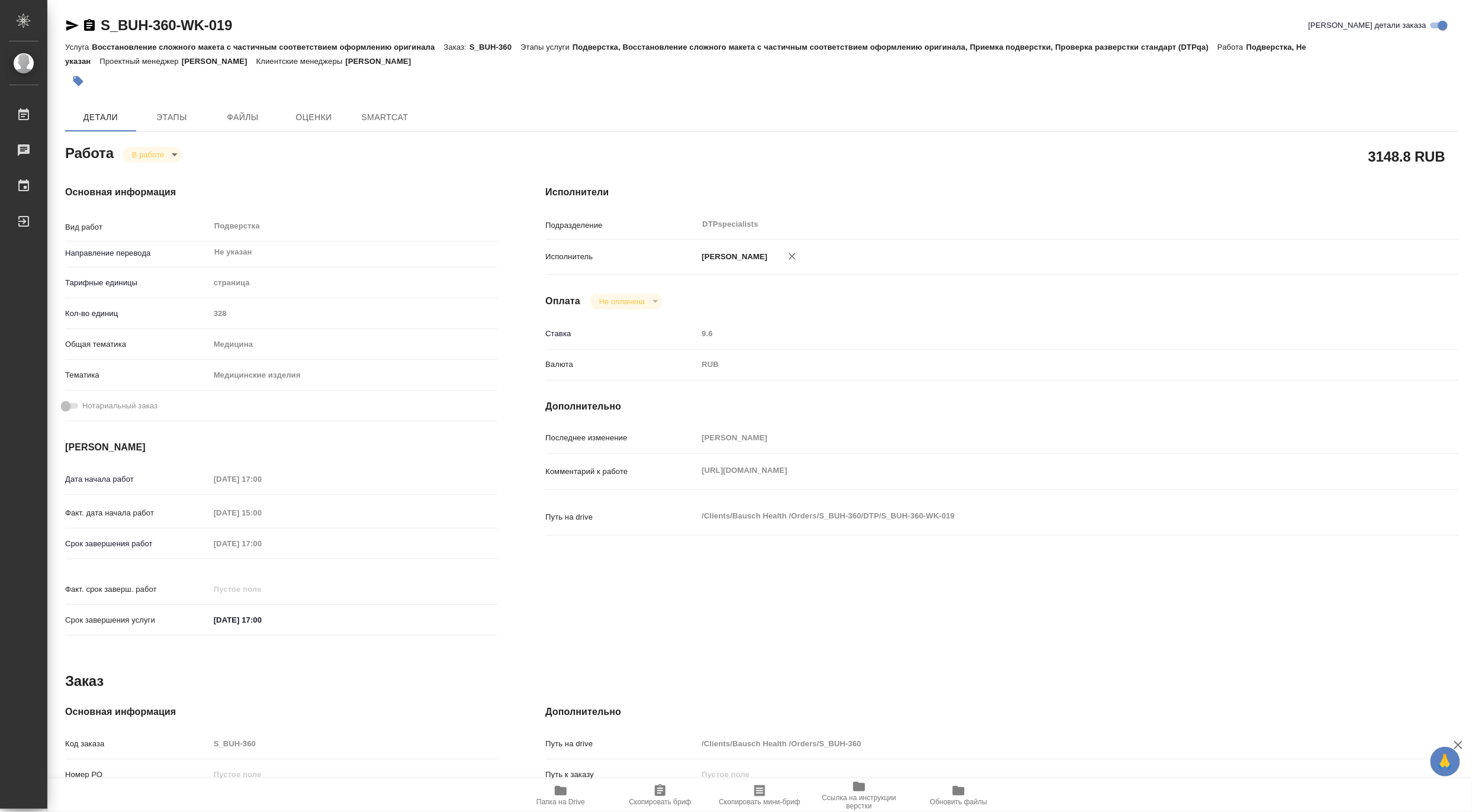
type textarea "x"
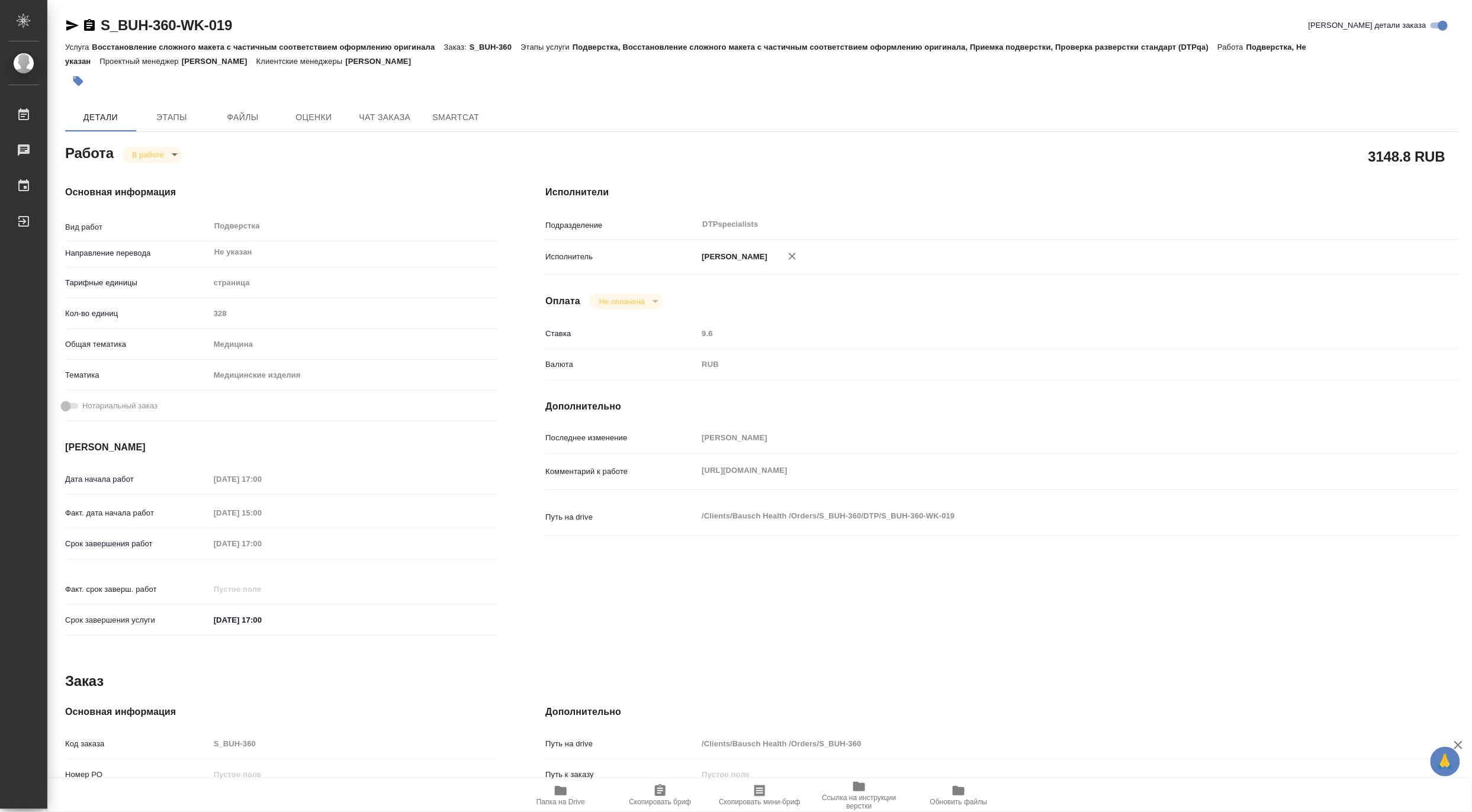
click at [67, 24] on icon "button" at bounding box center [73, 25] width 12 height 11
type textarea "x"
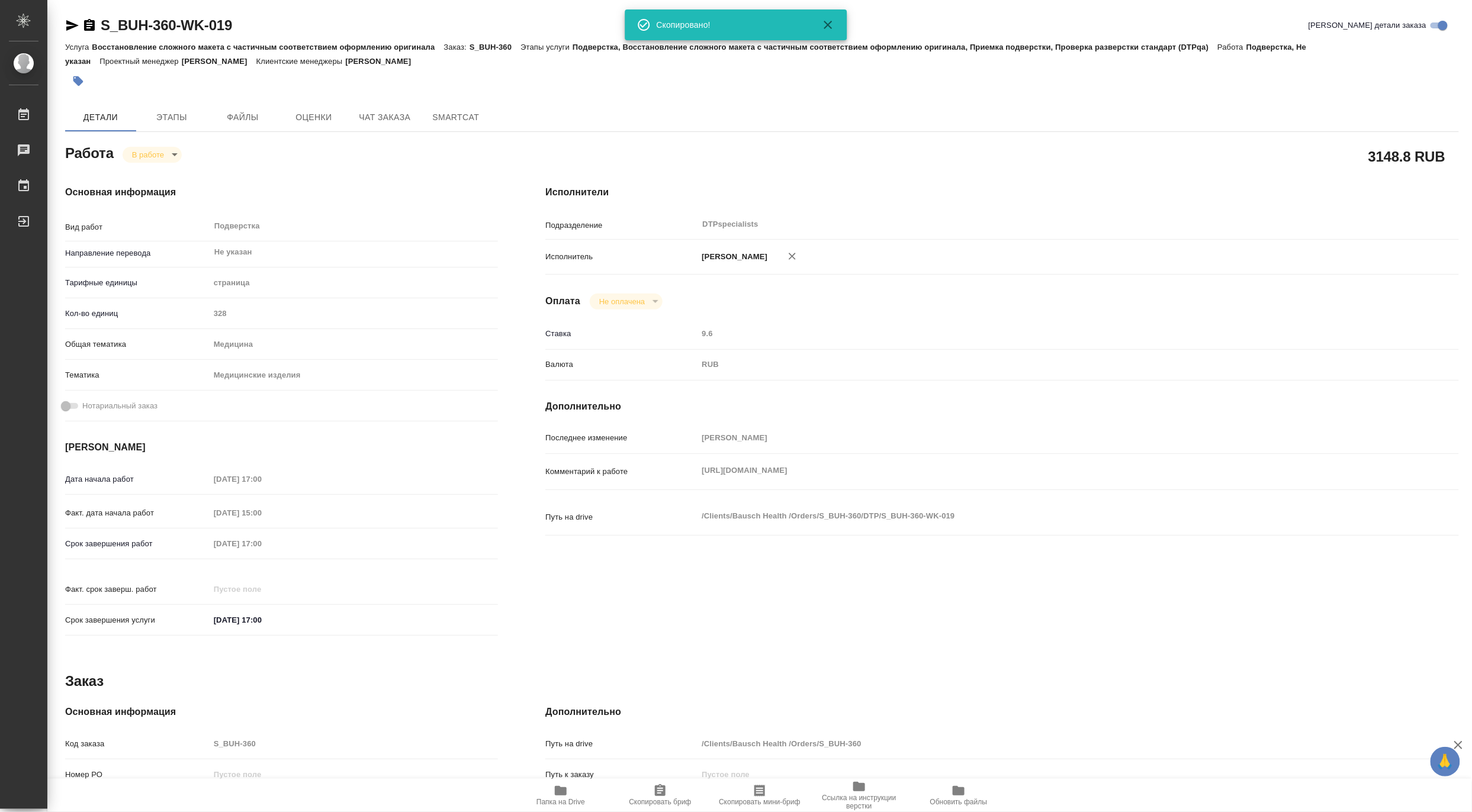
type textarea "x"
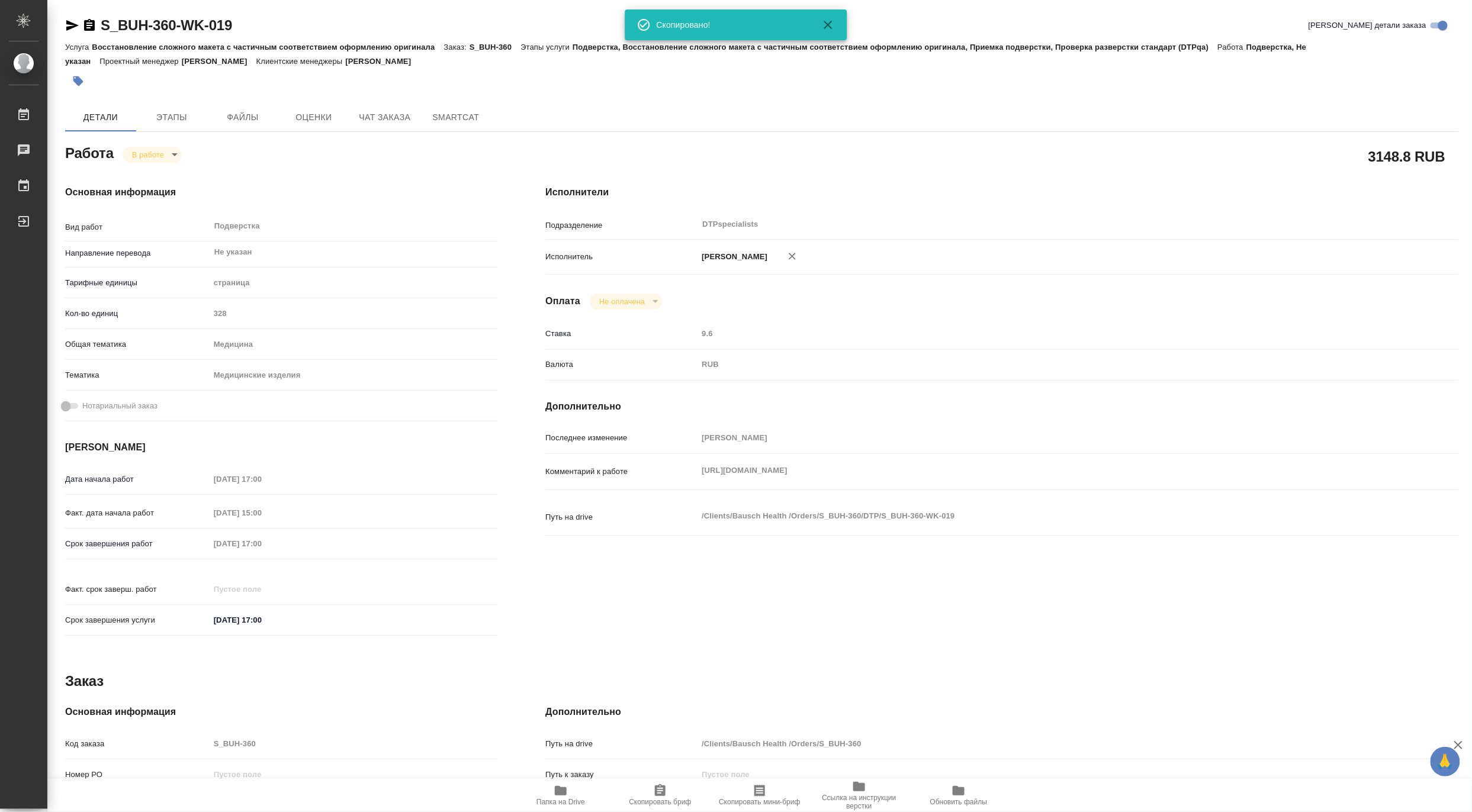
type textarea "x"
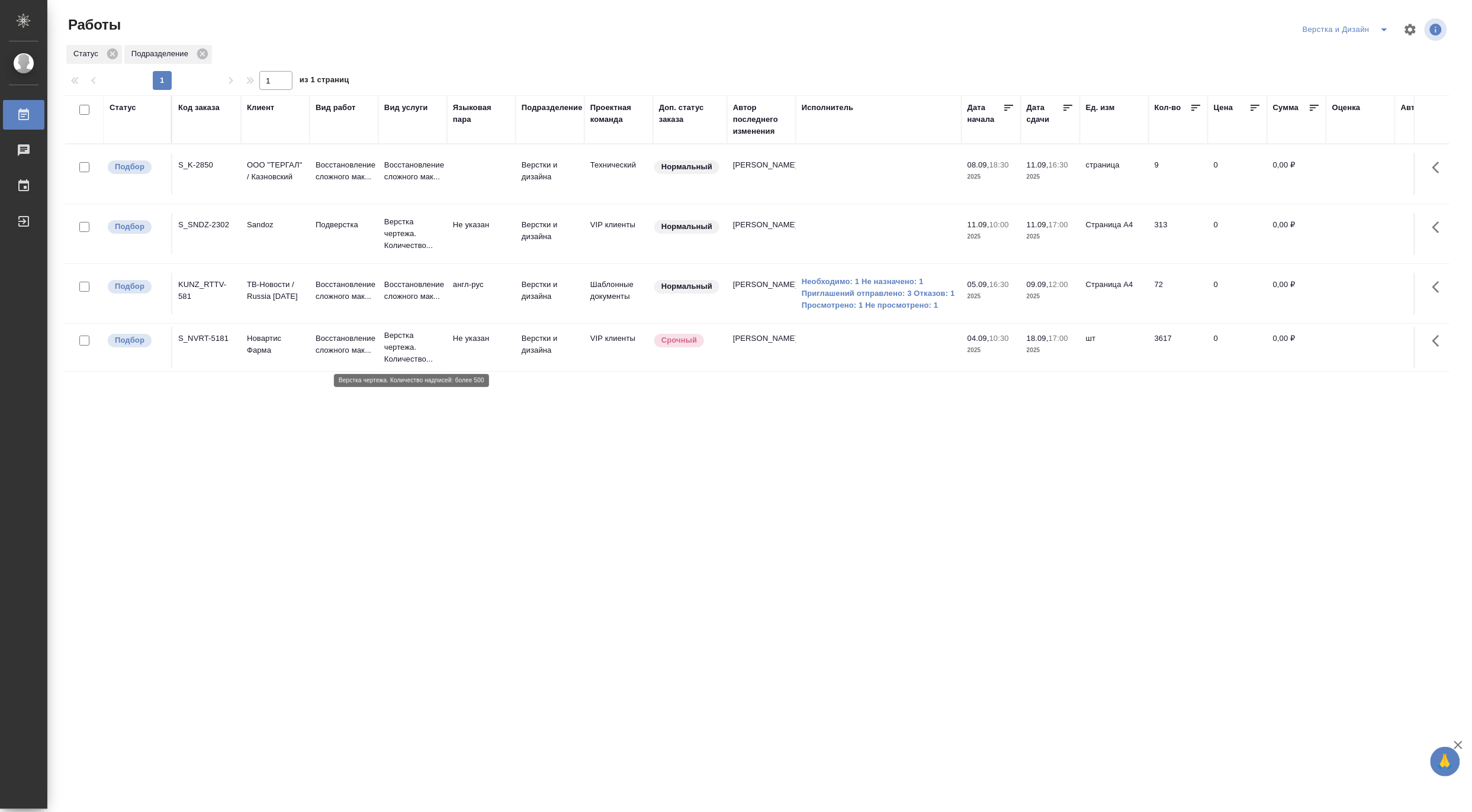
click at [416, 339] on p "Верстка чертежа. Количество..." at bounding box center [413, 347] width 57 height 35
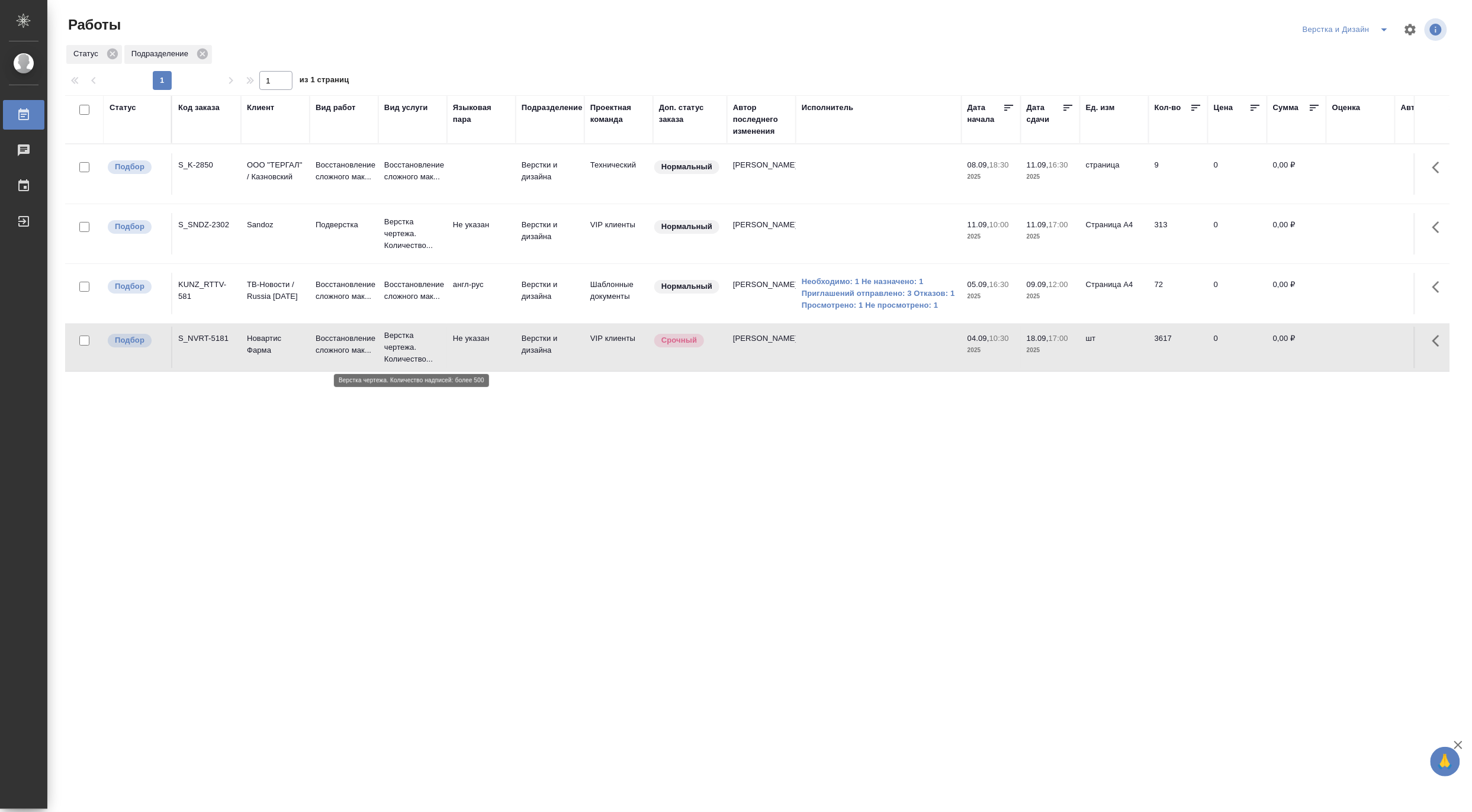
click at [416, 339] on p "Верстка чертежа. Количество..." at bounding box center [413, 347] width 57 height 35
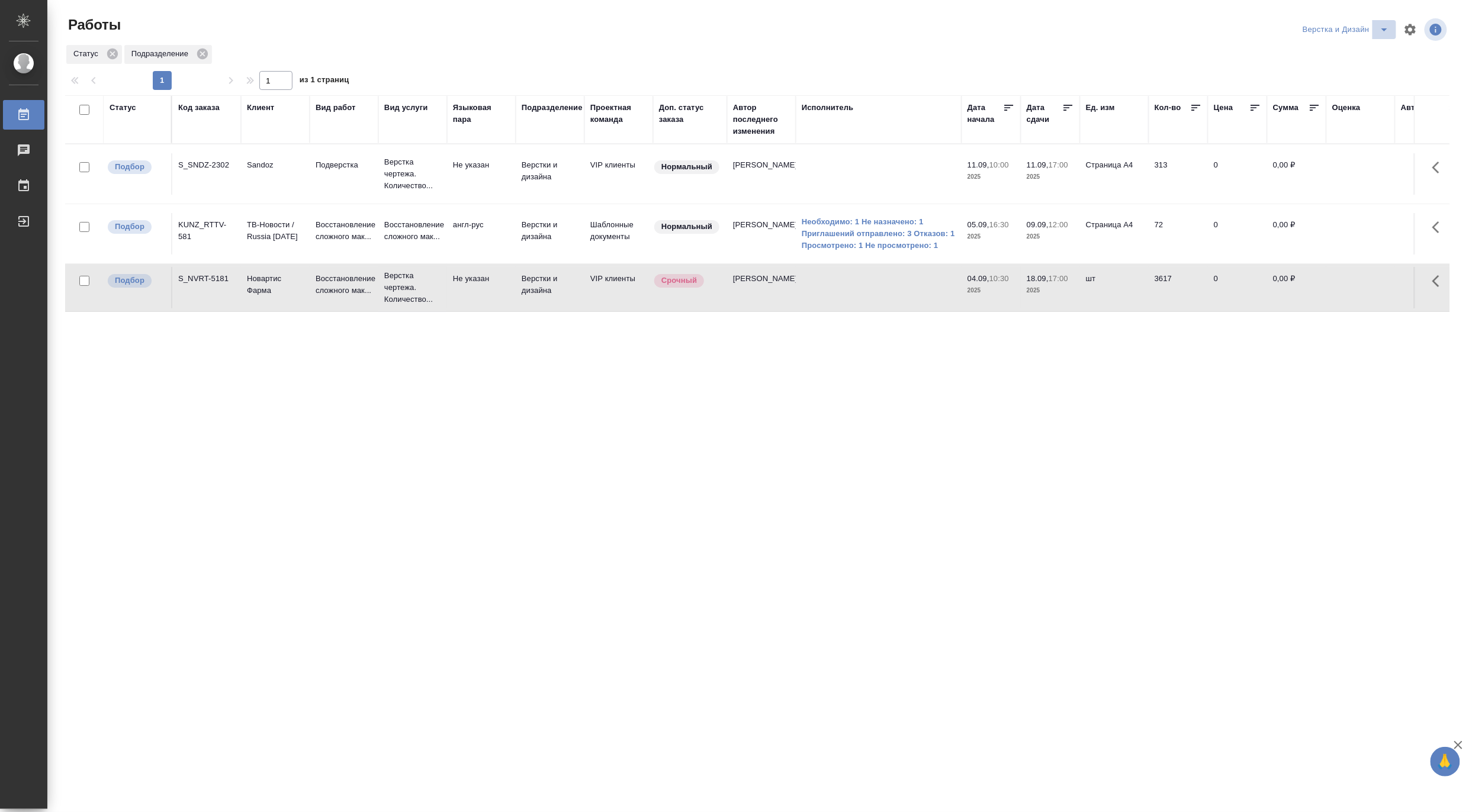
click at [1383, 20] on button "split button" at bounding box center [1385, 29] width 24 height 19
click at [1342, 87] on li "[PERSON_NAME]" at bounding box center [1353, 91] width 113 height 19
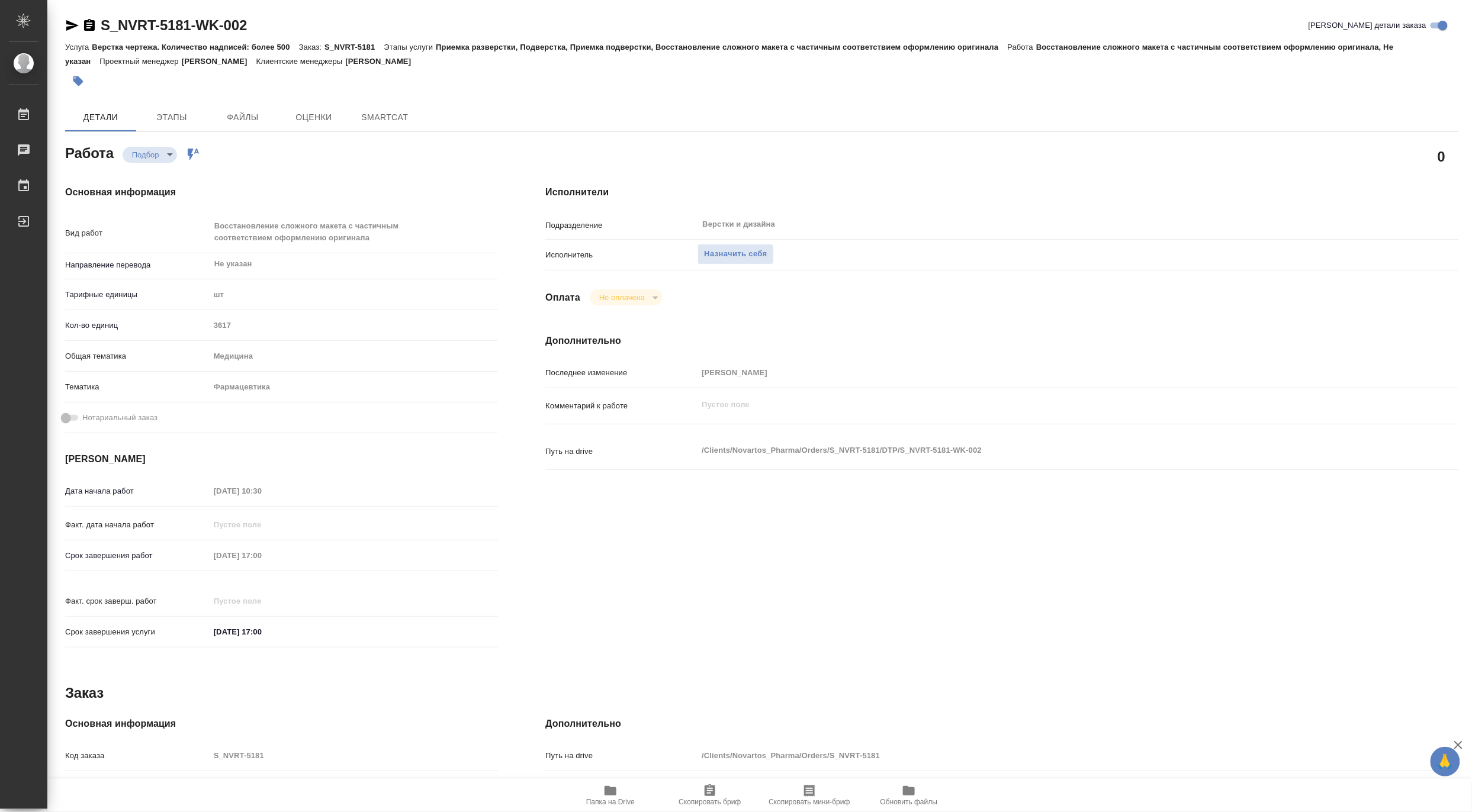
type textarea "x"
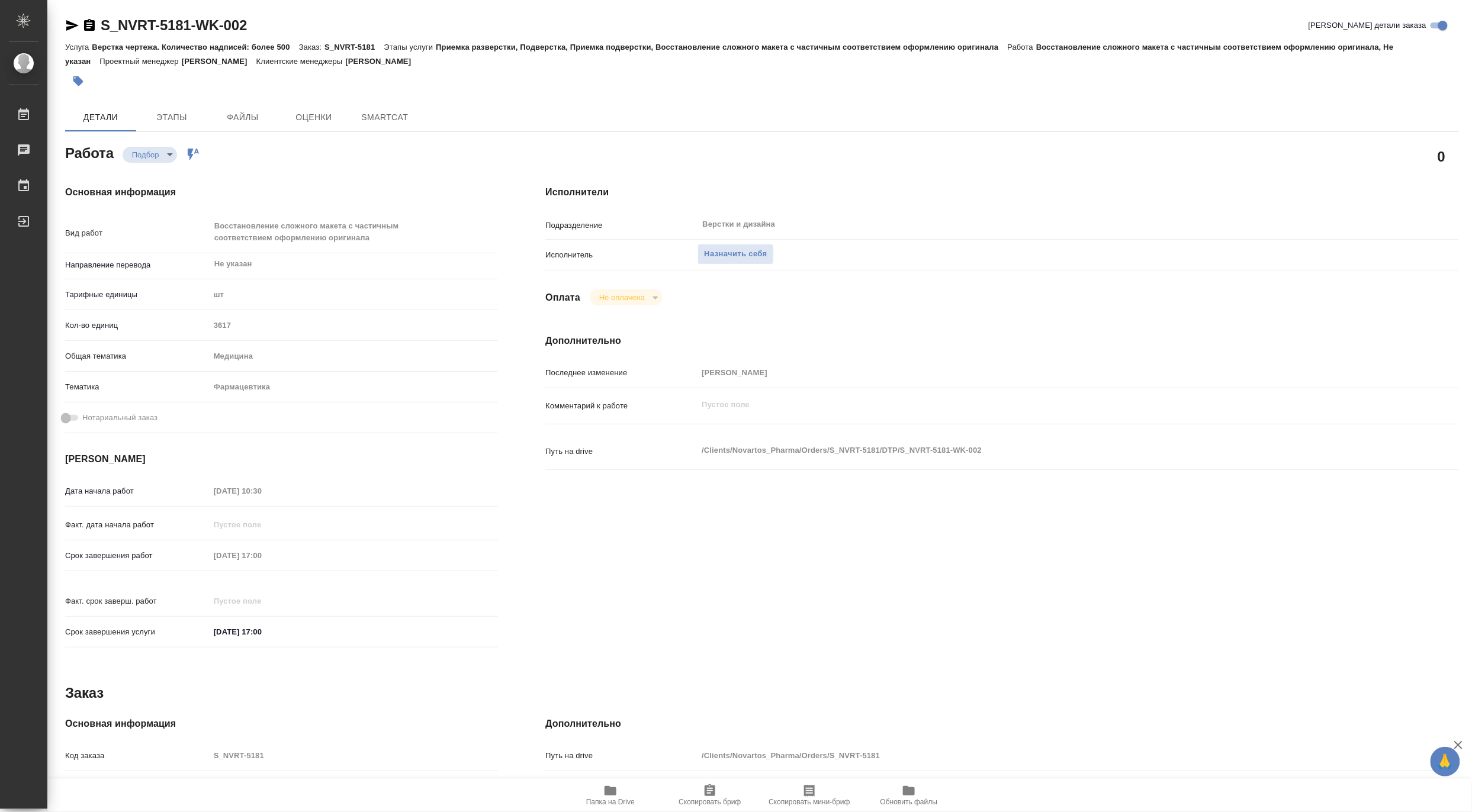
type textarea "x"
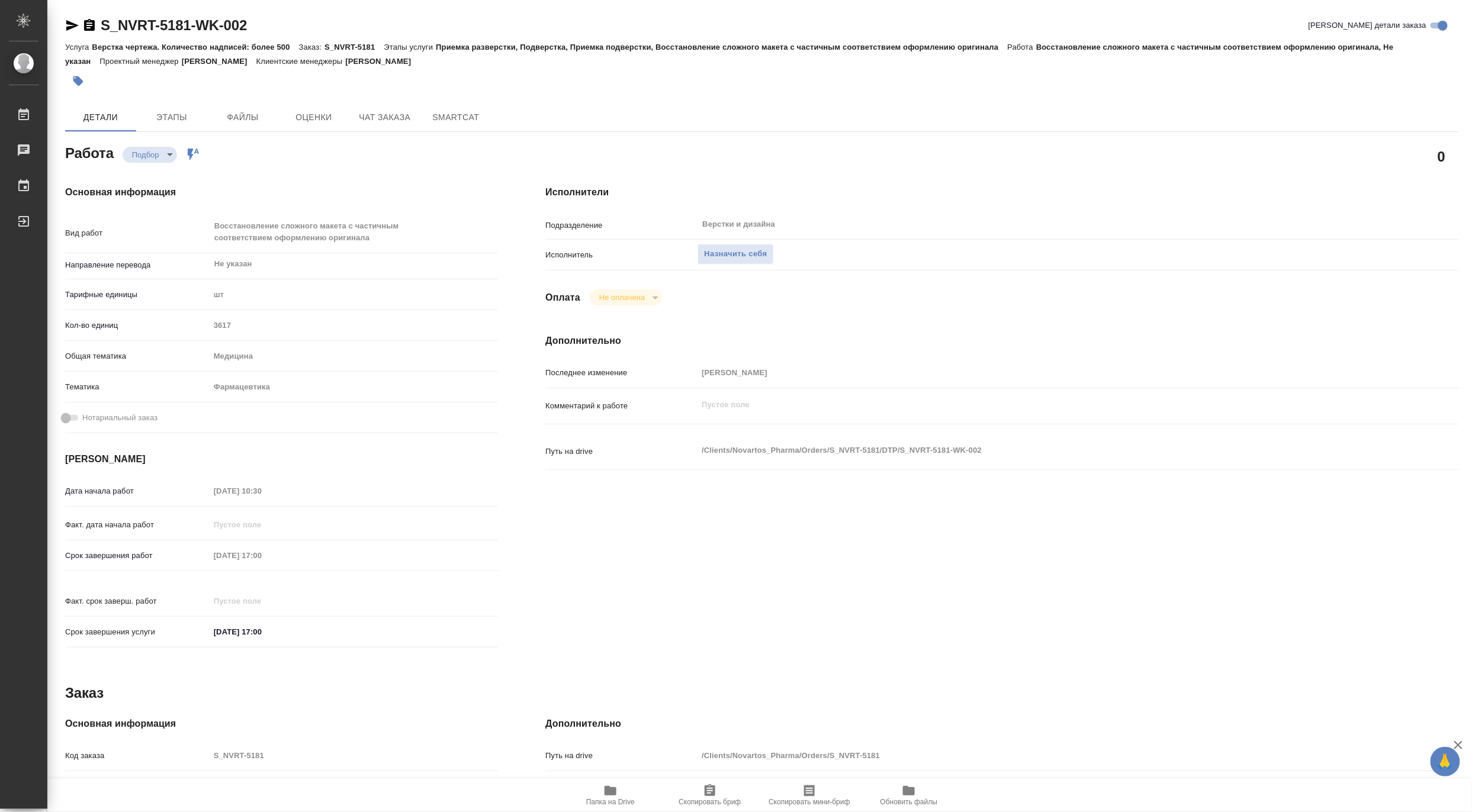
type textarea "x"
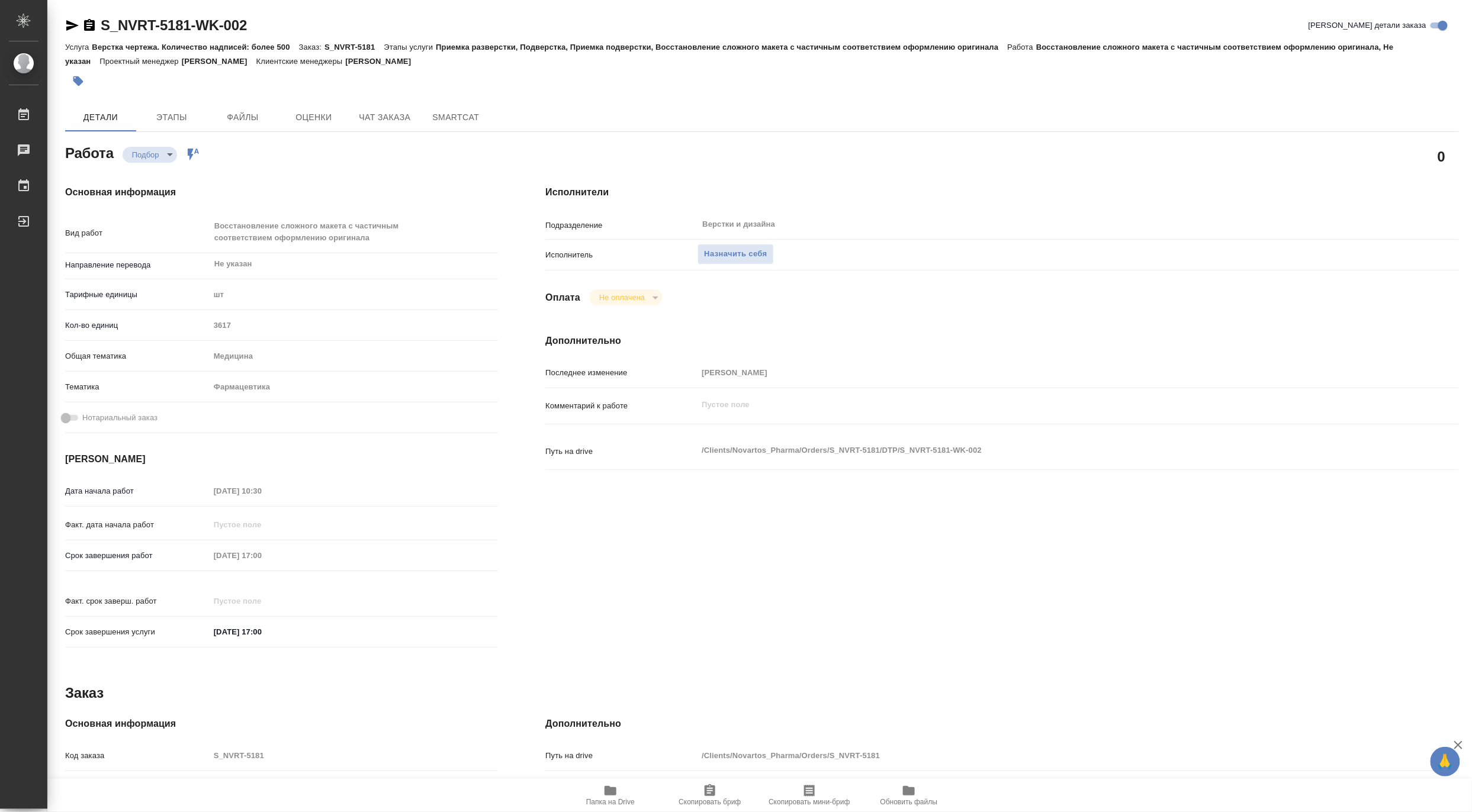
type textarea "x"
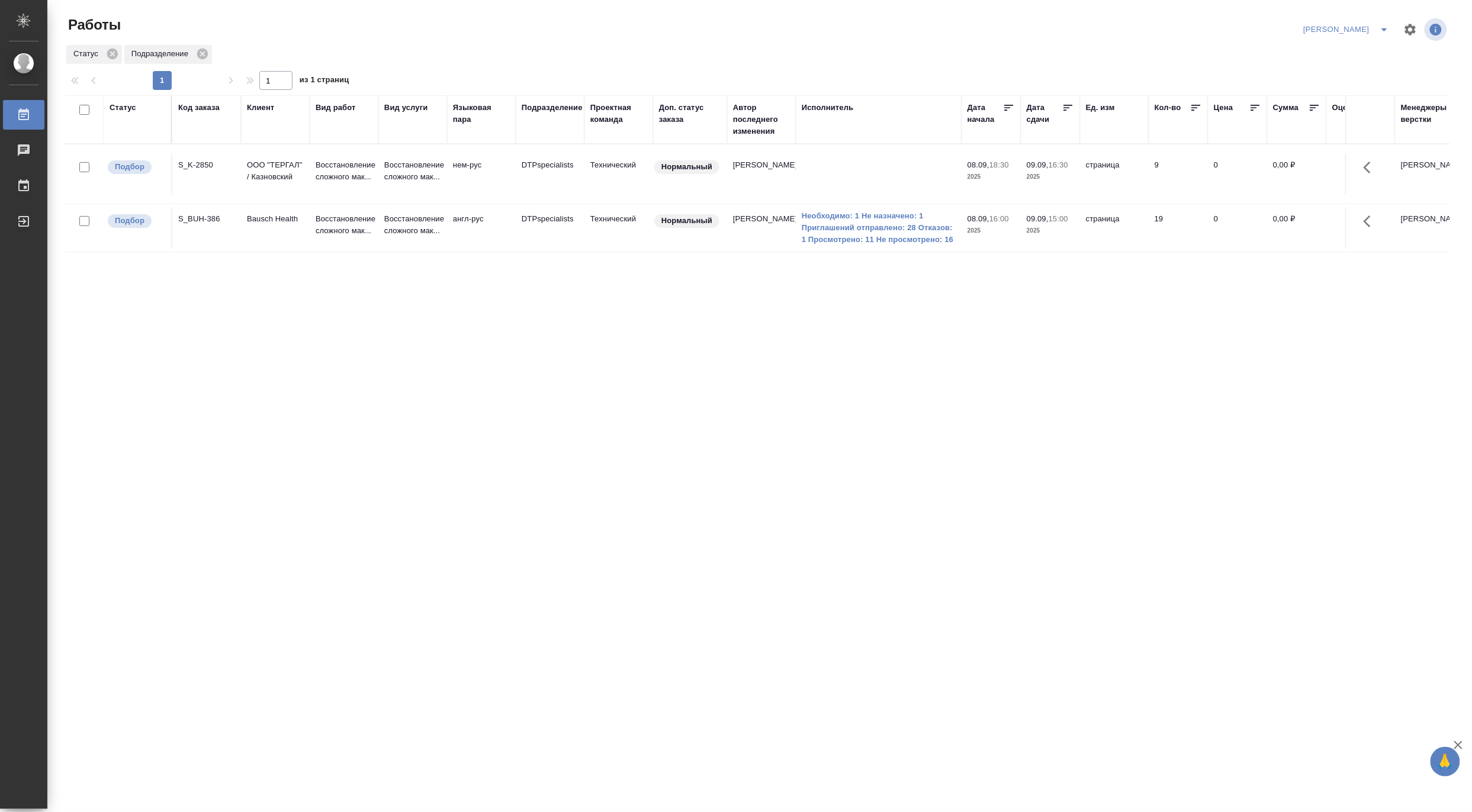
click at [1383, 27] on icon "split button" at bounding box center [1385, 29] width 15 height 15
click at [1351, 54] on li "Матвеева_В работе" at bounding box center [1340, 53] width 113 height 19
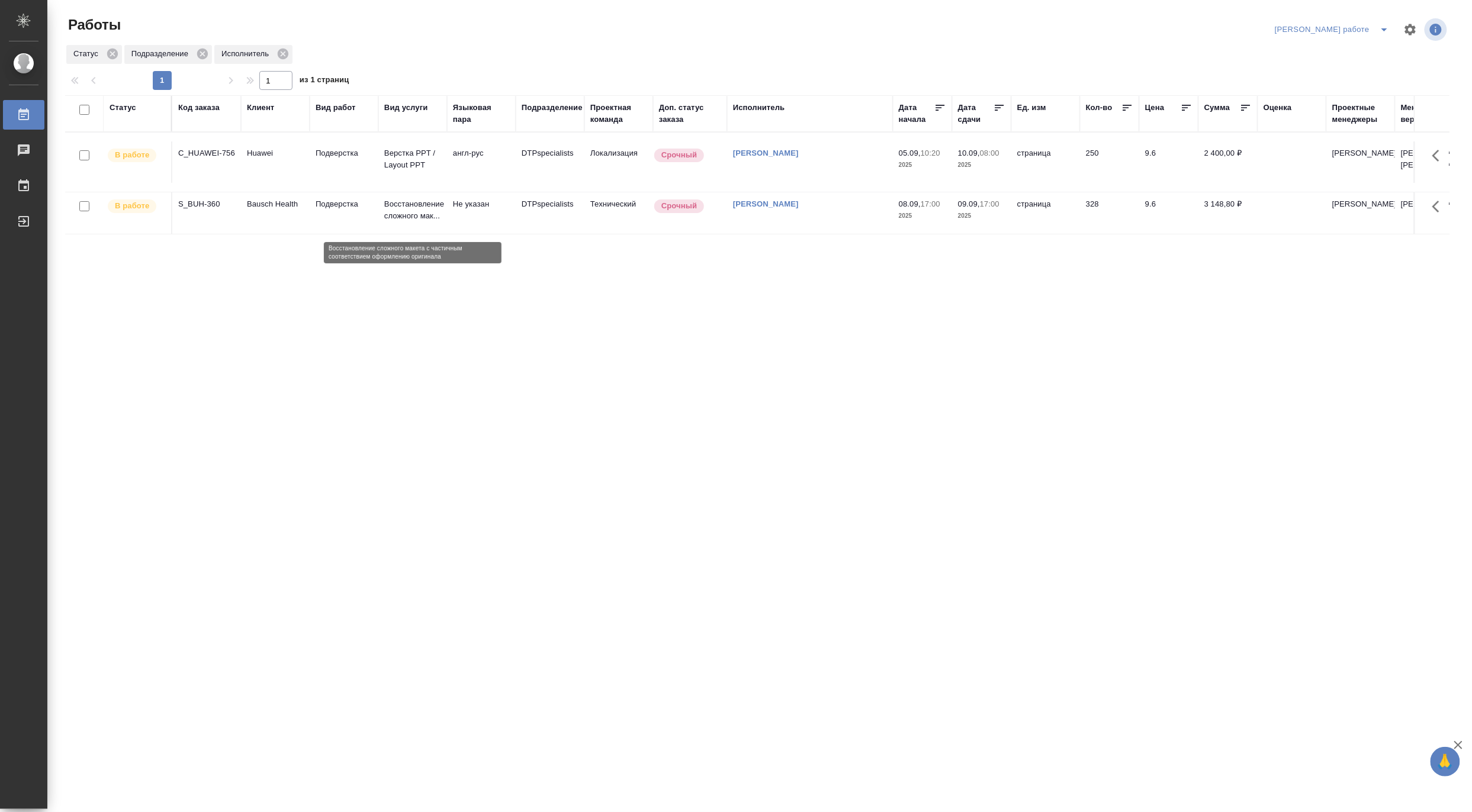
click at [408, 222] on p "Восстановление сложного мак..." at bounding box center [413, 210] width 57 height 24
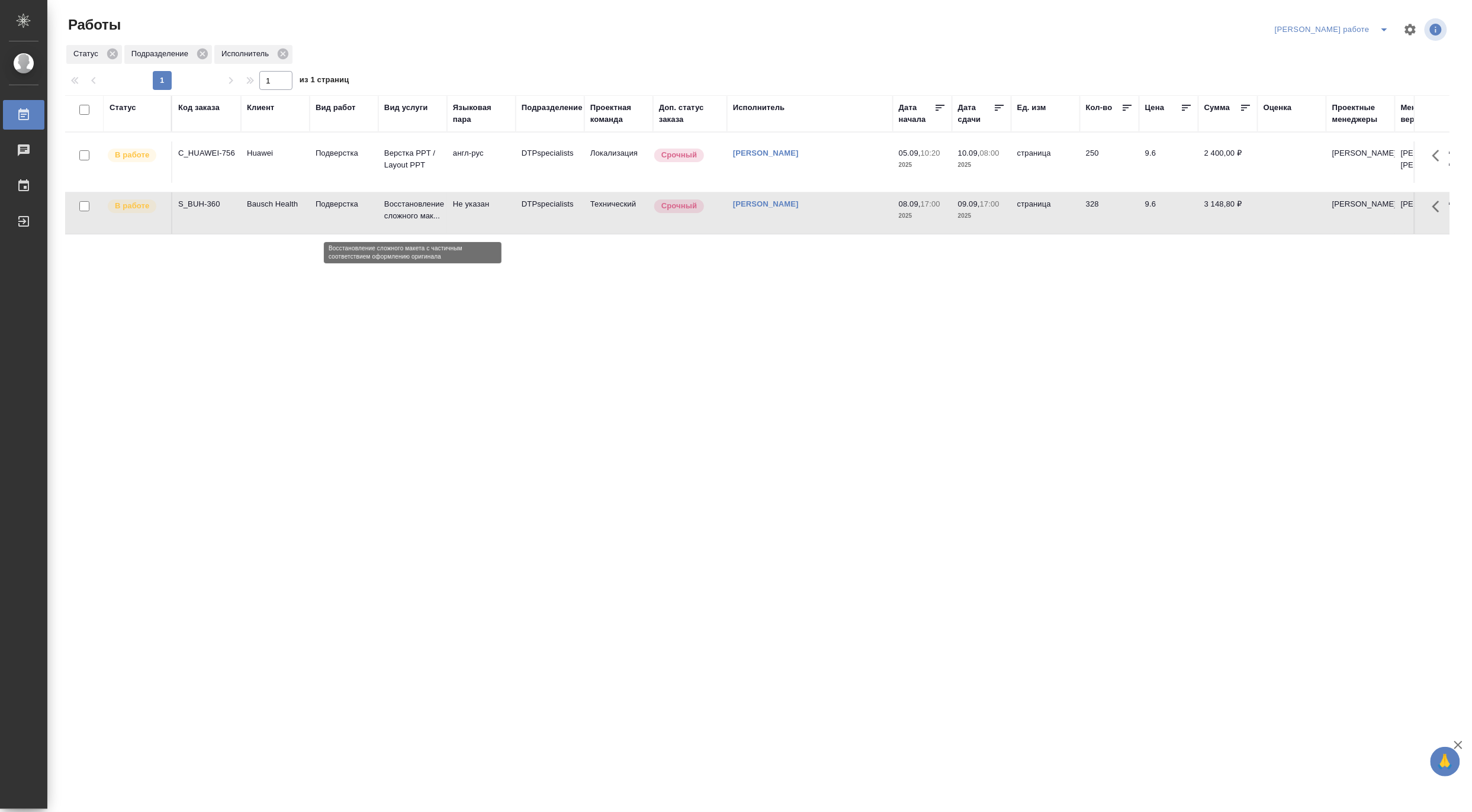
click at [408, 222] on p "Восстановление сложного мак..." at bounding box center [413, 210] width 57 height 24
click at [1376, 22] on span "split button" at bounding box center [1384, 29] width 18 height 15
click at [1347, 67] on li "Матвеева_назначено" at bounding box center [1343, 72] width 107 height 19
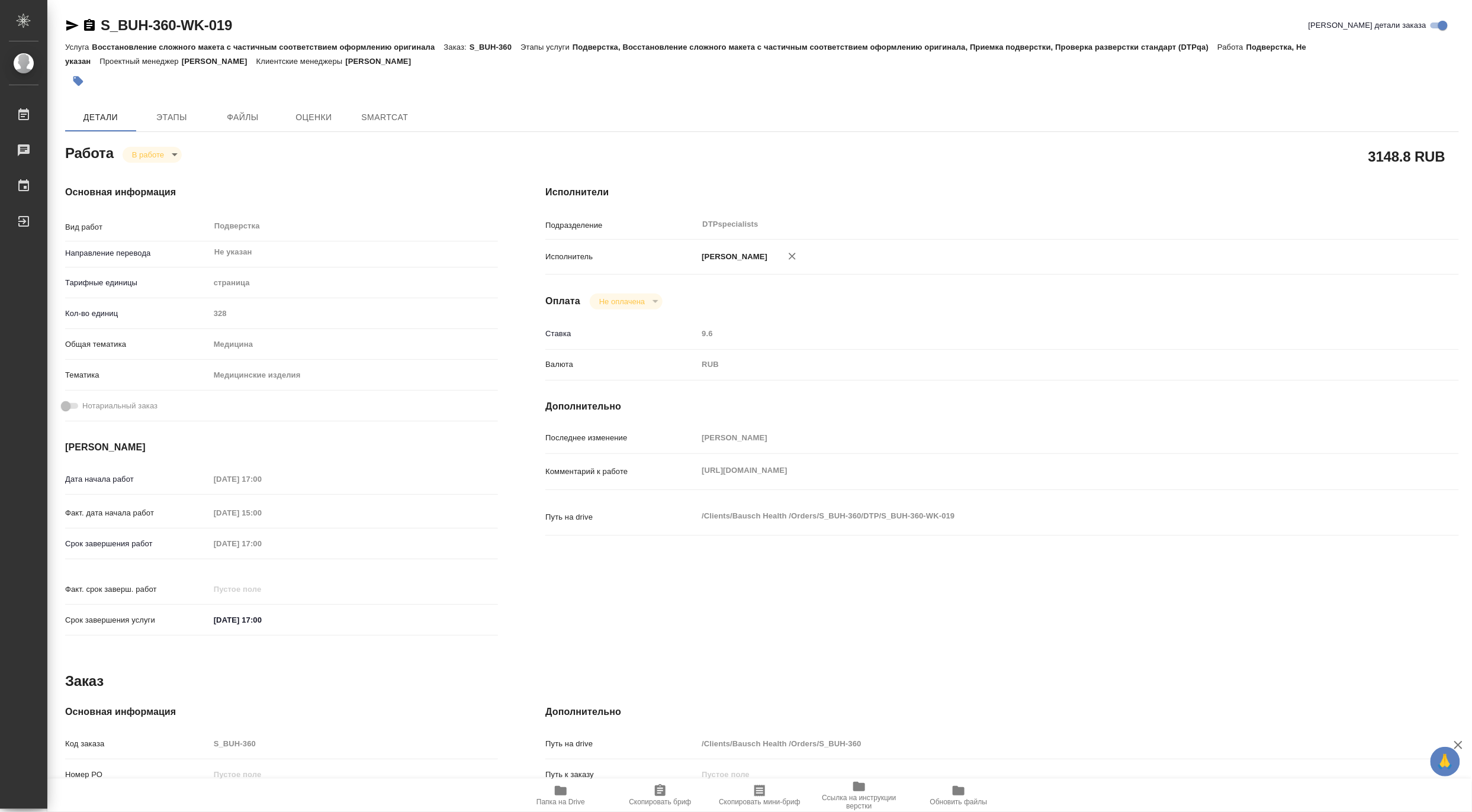
type textarea "x"
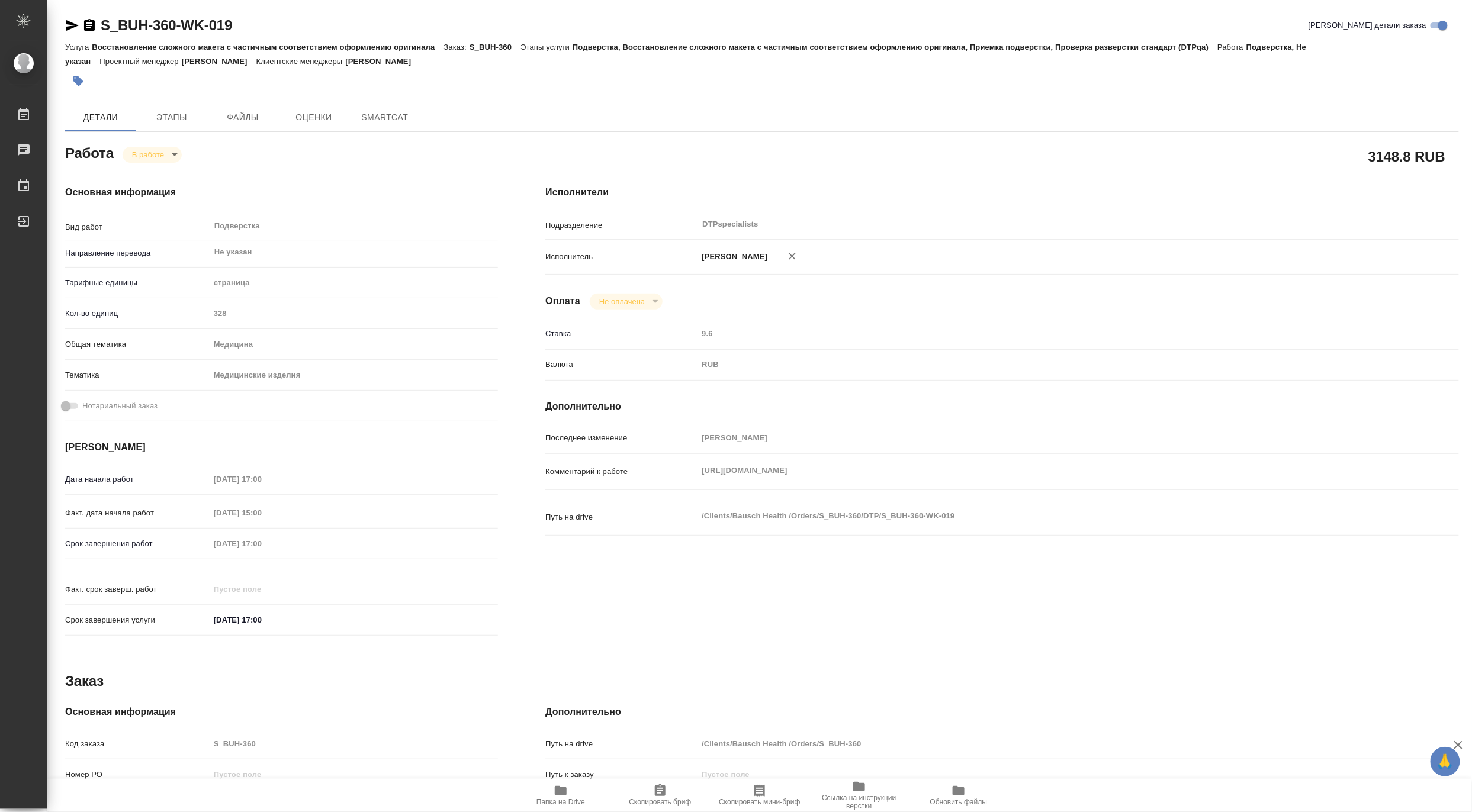
type textarea "x"
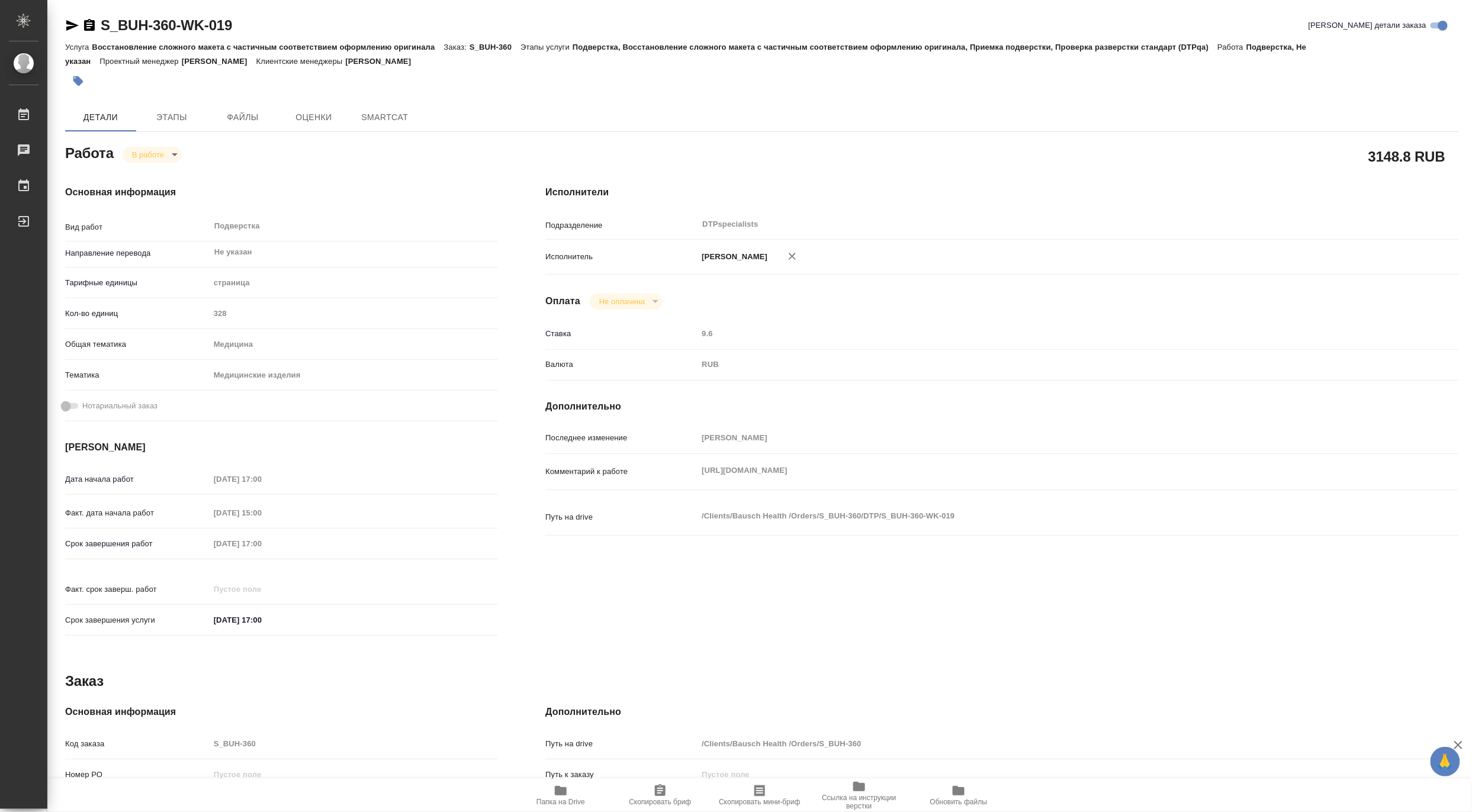
type textarea "x"
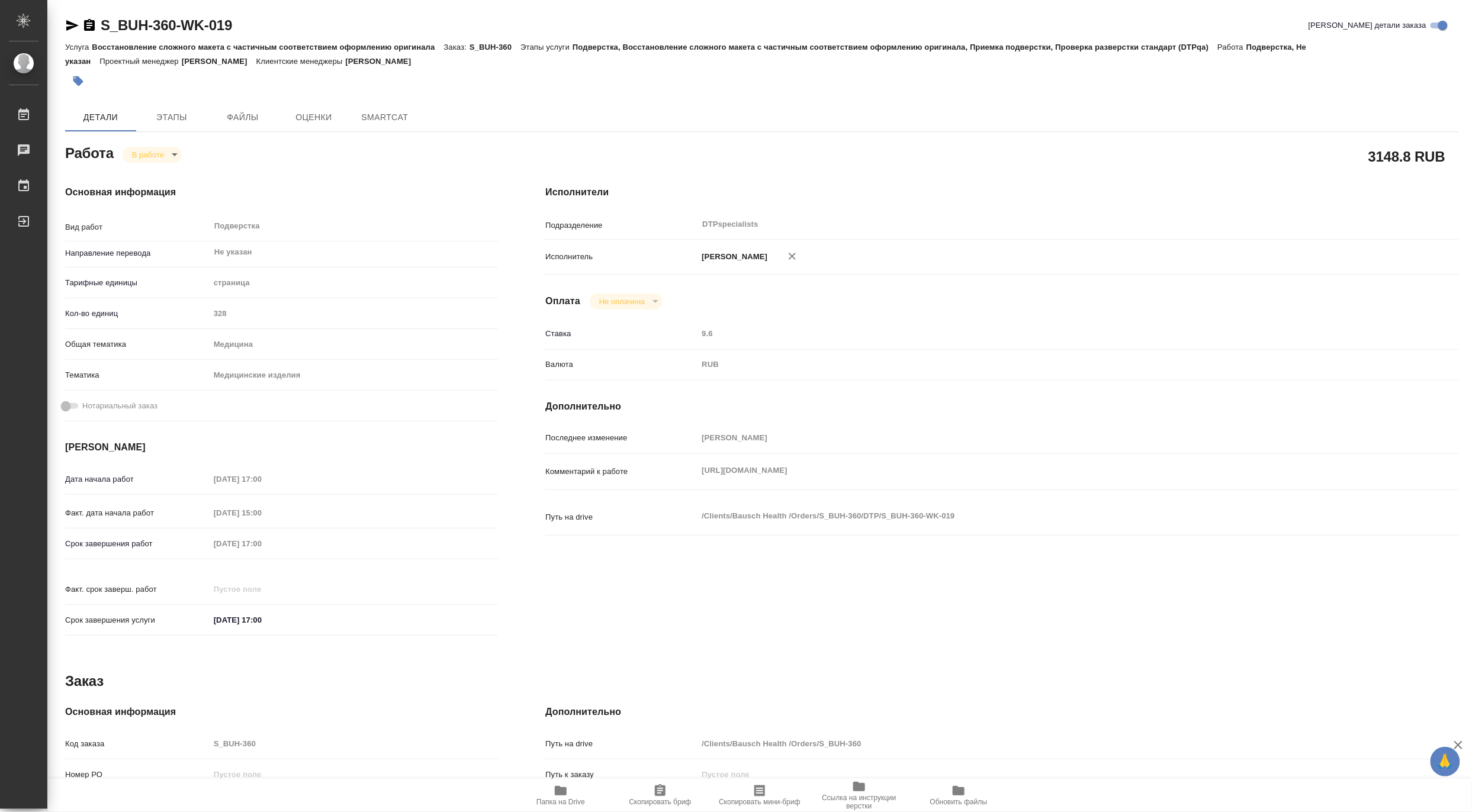
type textarea "x"
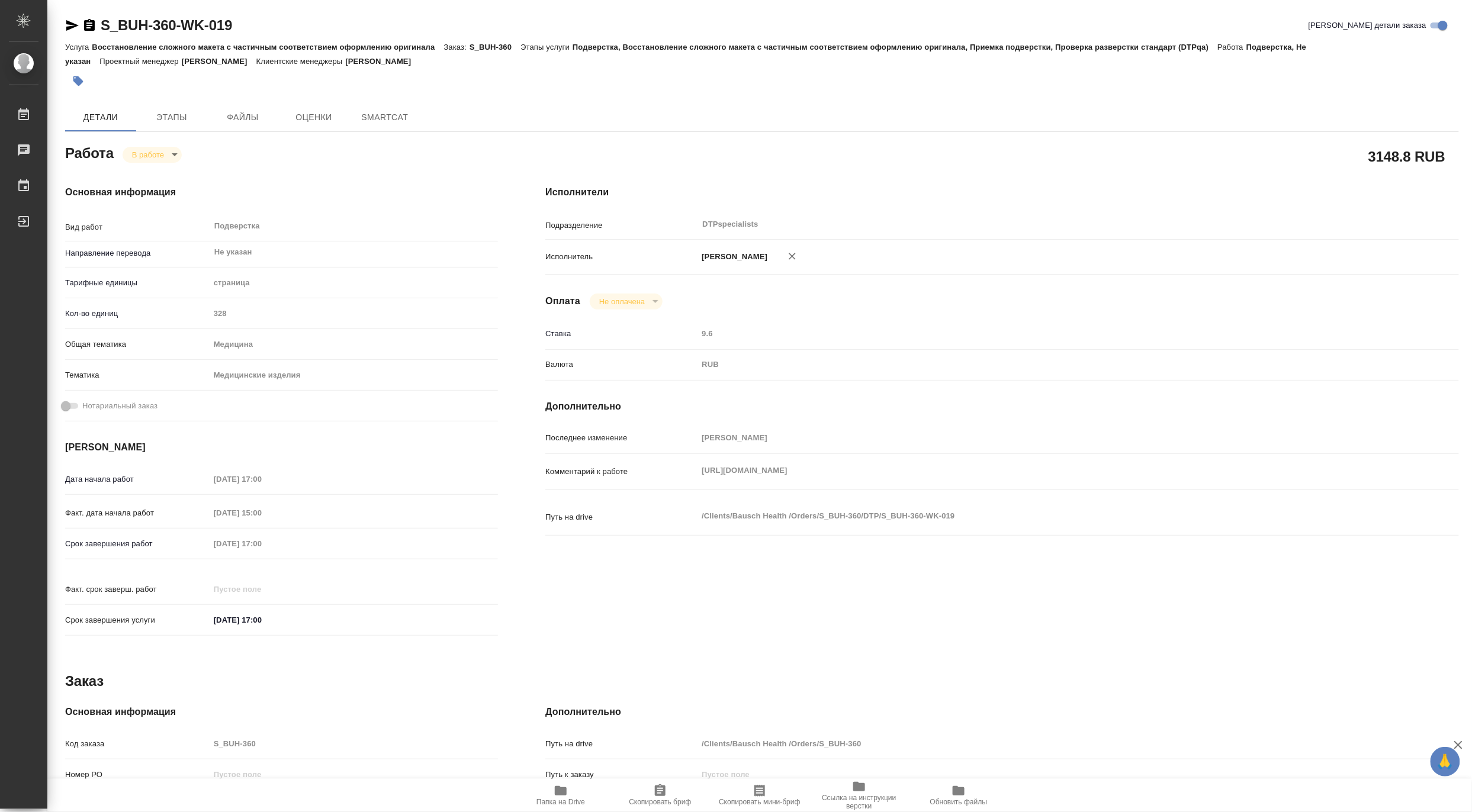
type textarea "x"
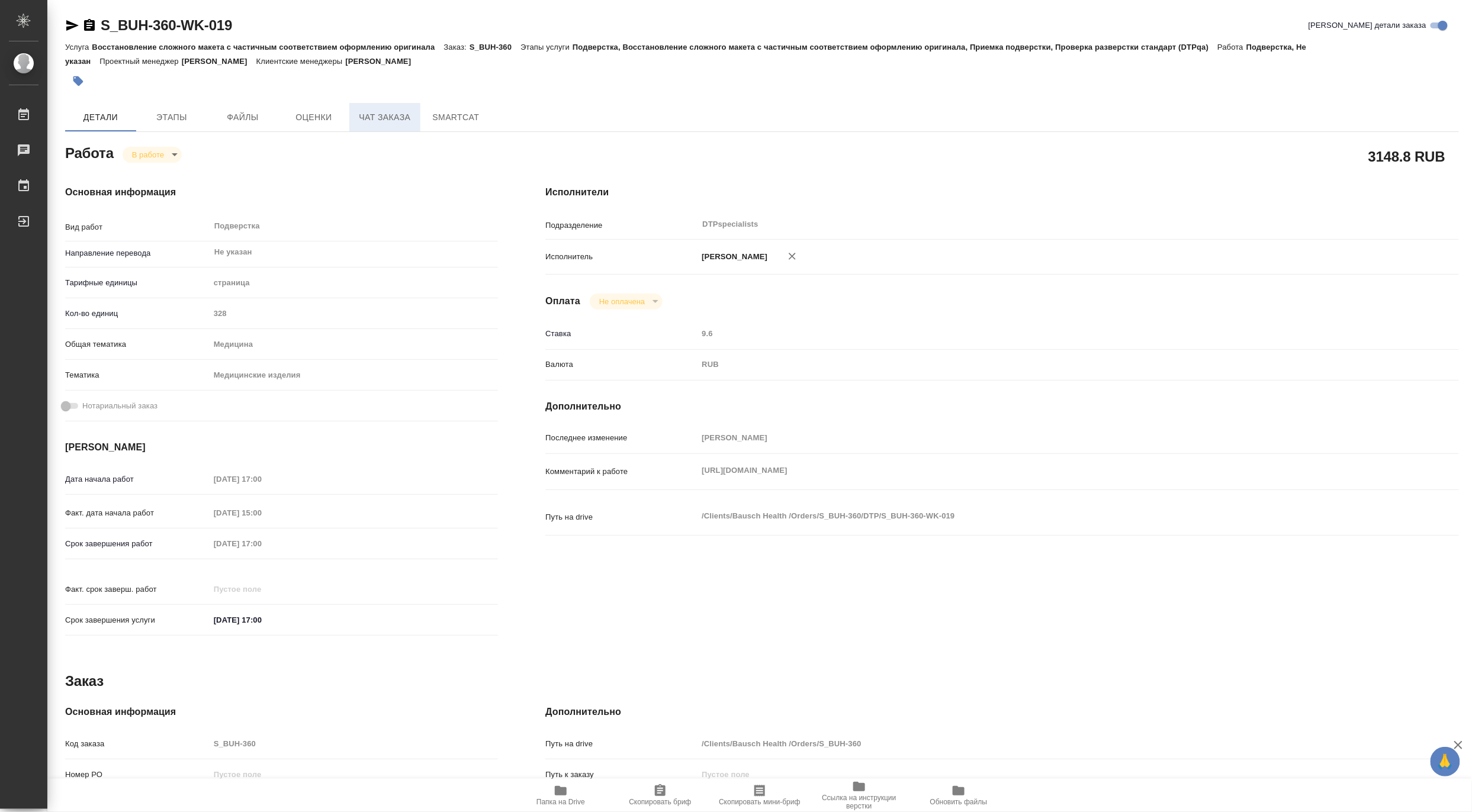
type textarea "x"
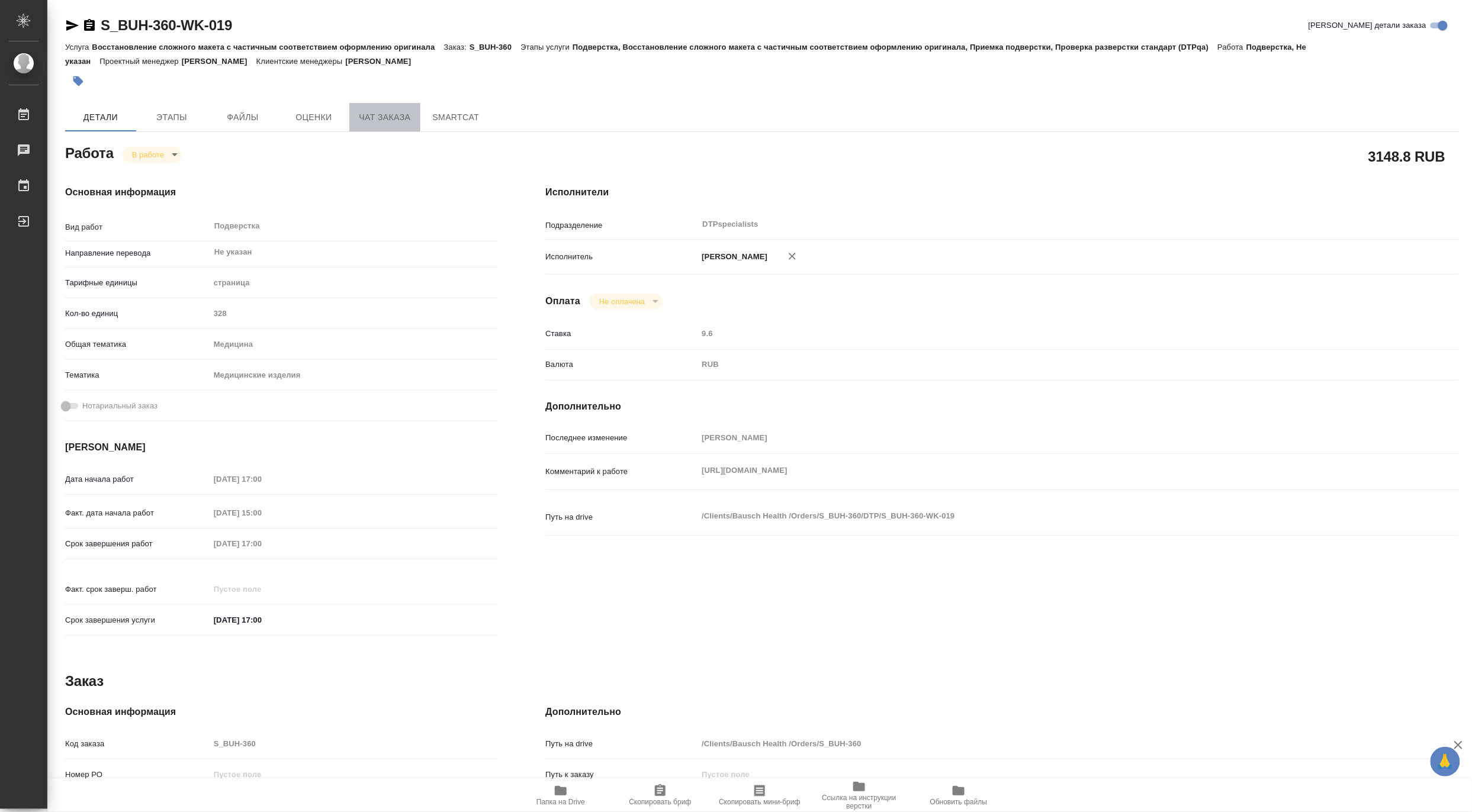
click at [374, 115] on span "Чат заказа" at bounding box center [385, 117] width 57 height 15
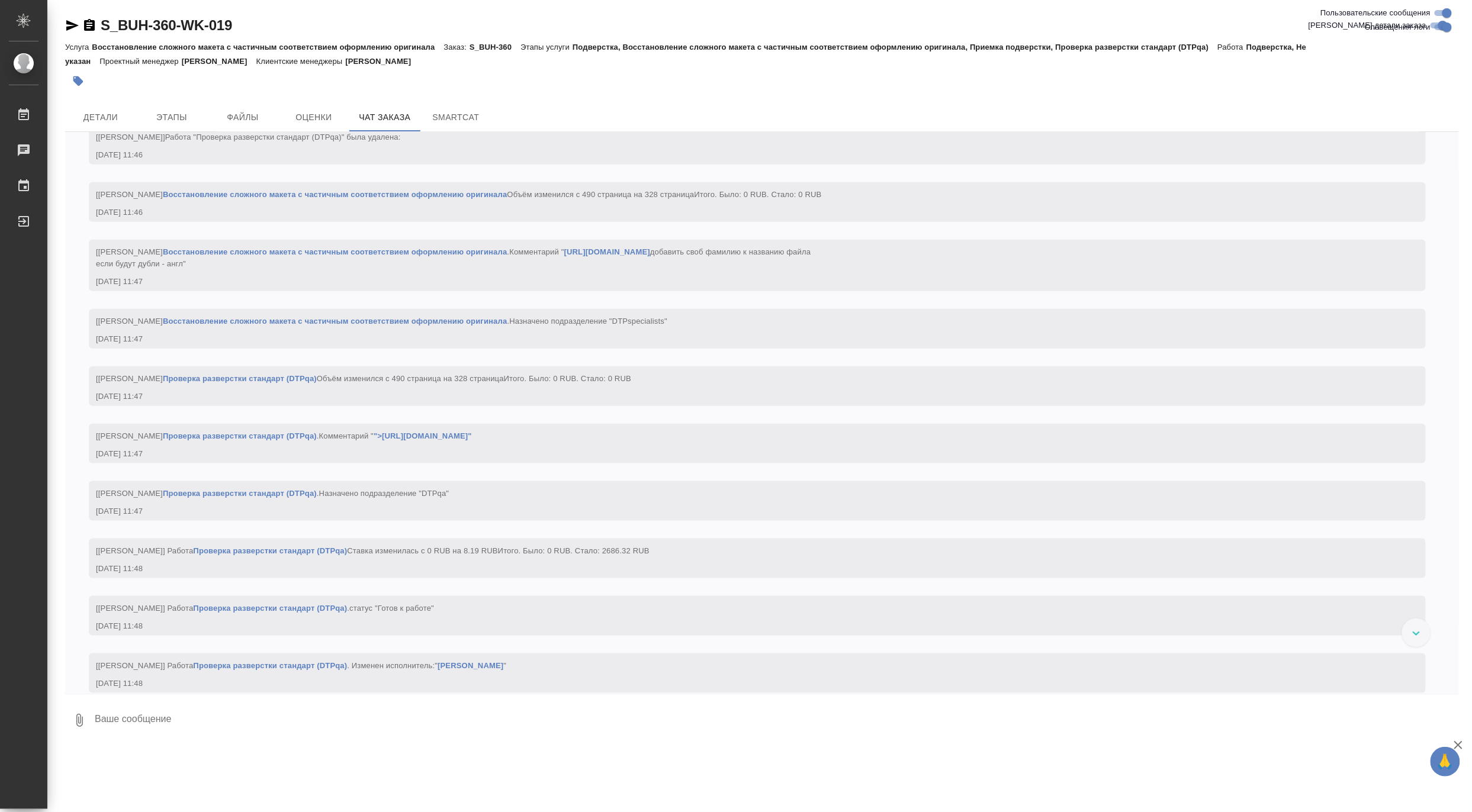
scroll to position [4889, 0]
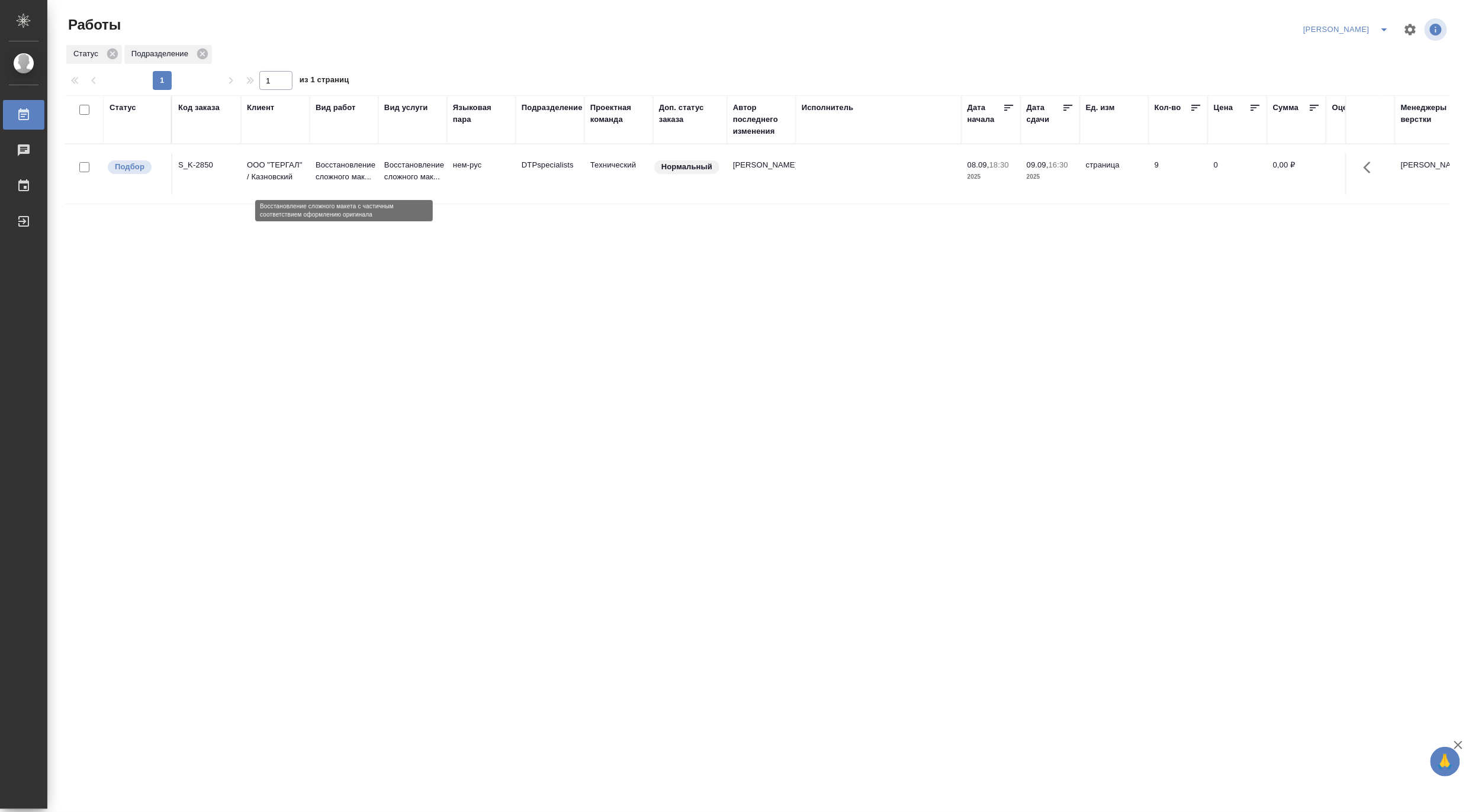
click at [357, 168] on p "Восстановление сложного мак..." at bounding box center [344, 171] width 57 height 24
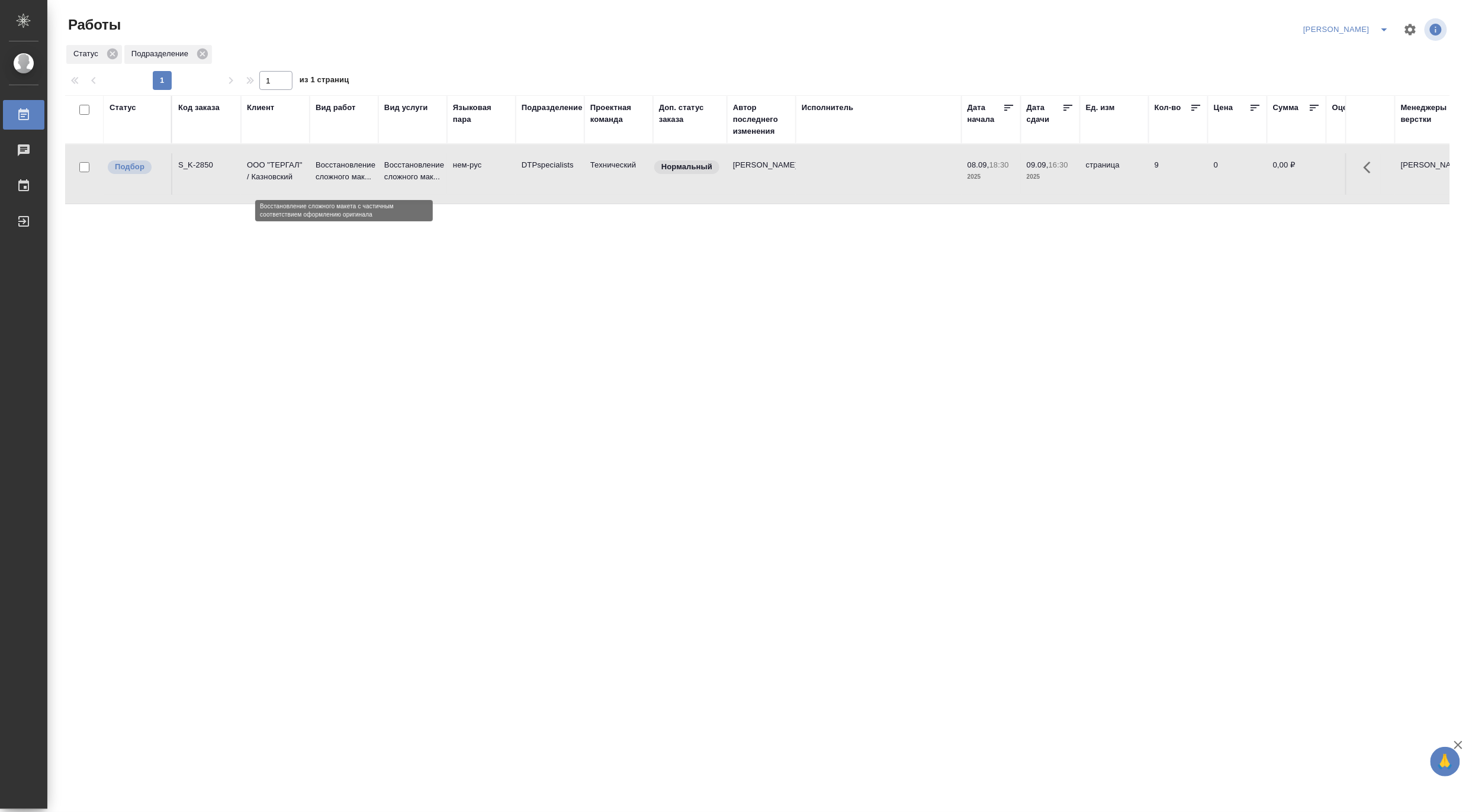
click at [357, 168] on p "Восстановление сложного мак..." at bounding box center [344, 171] width 57 height 24
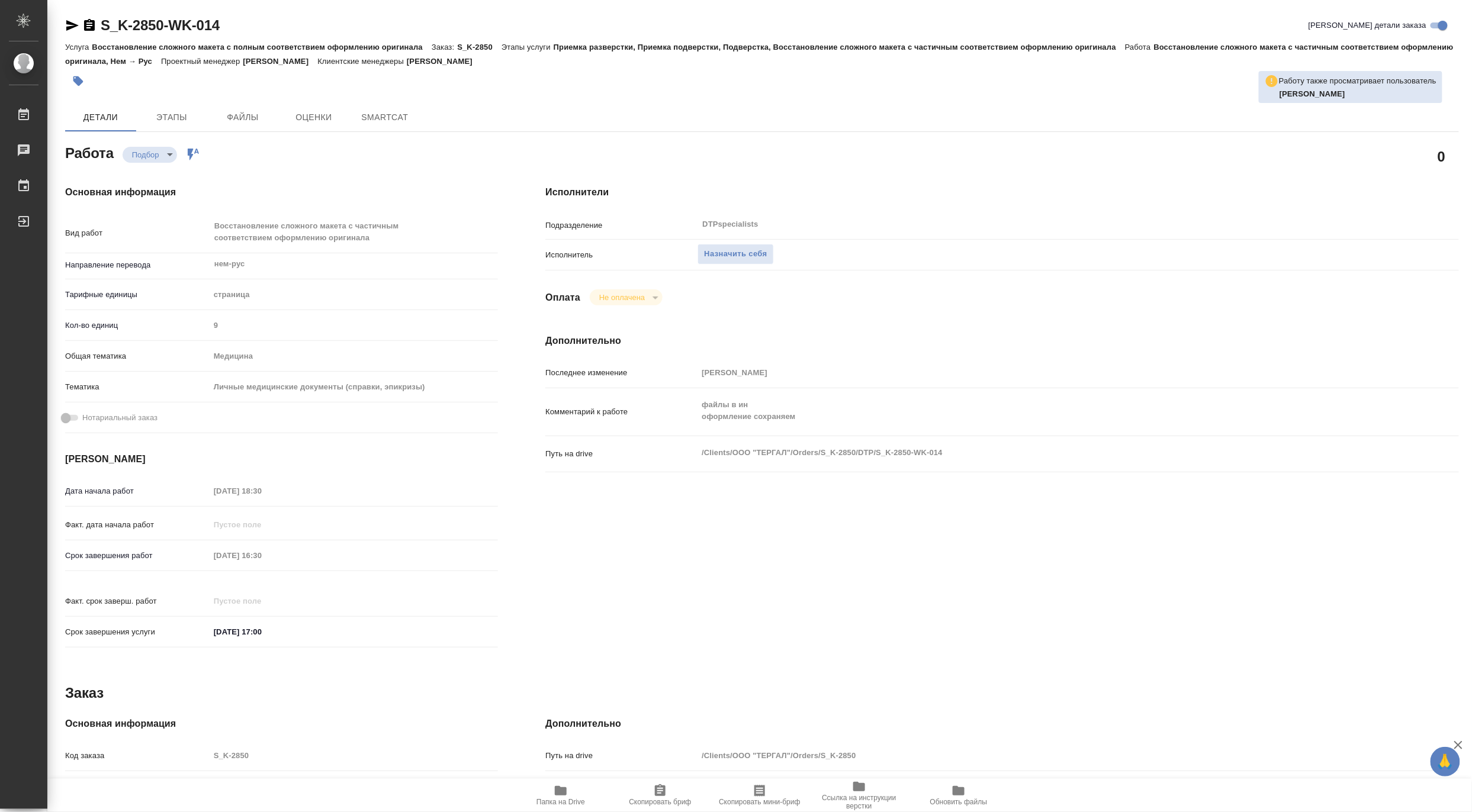
type textarea "x"
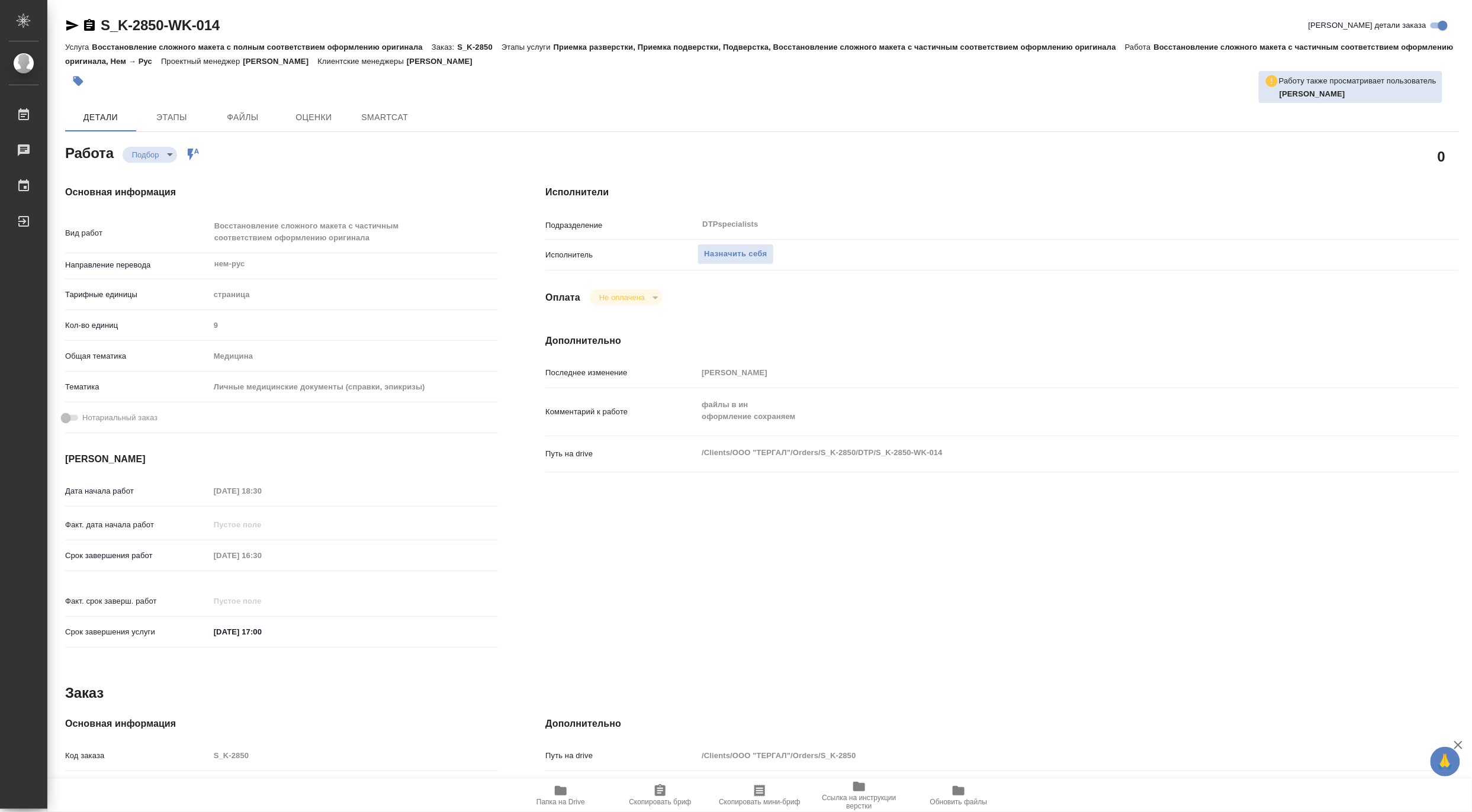
type textarea "x"
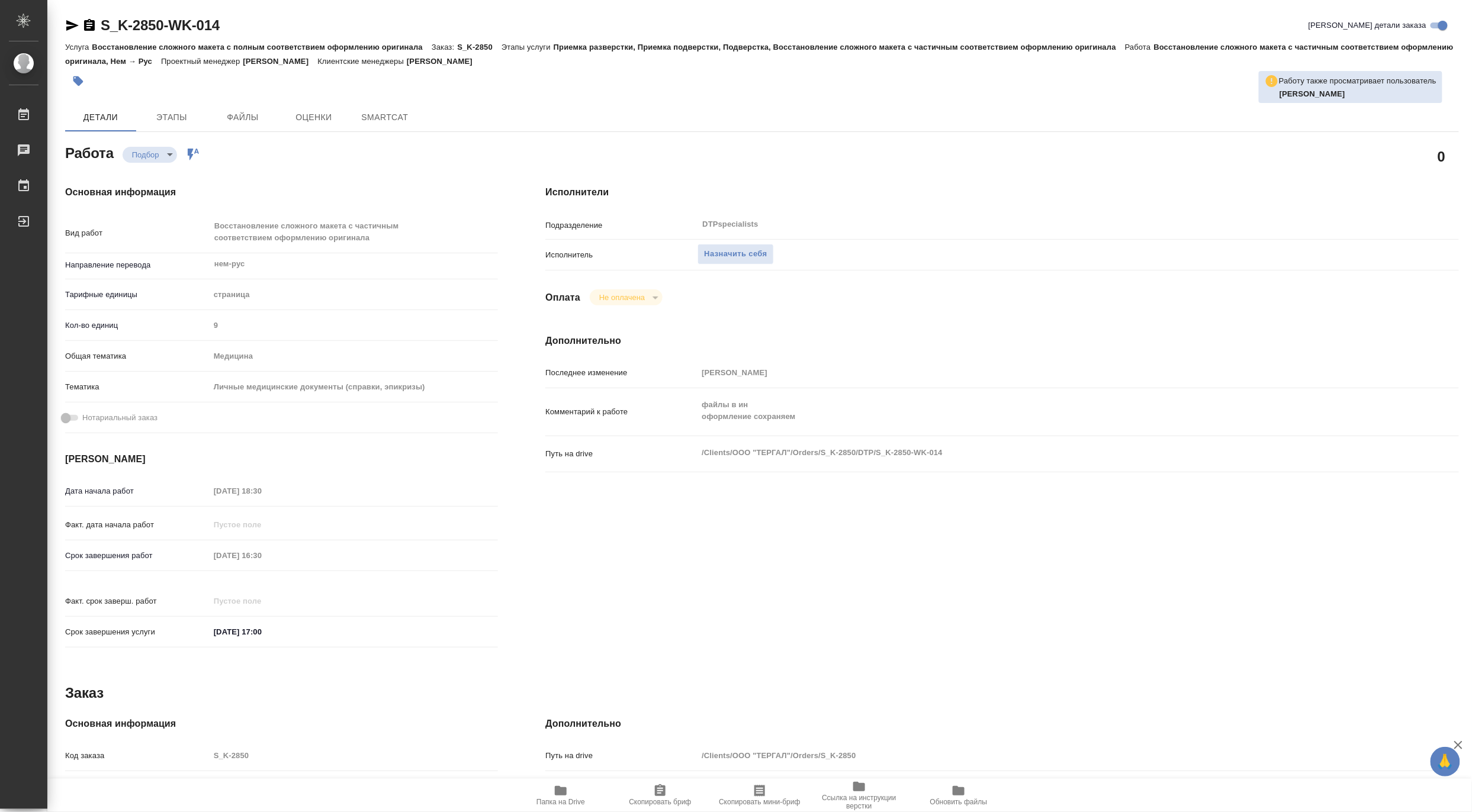
type textarea "x"
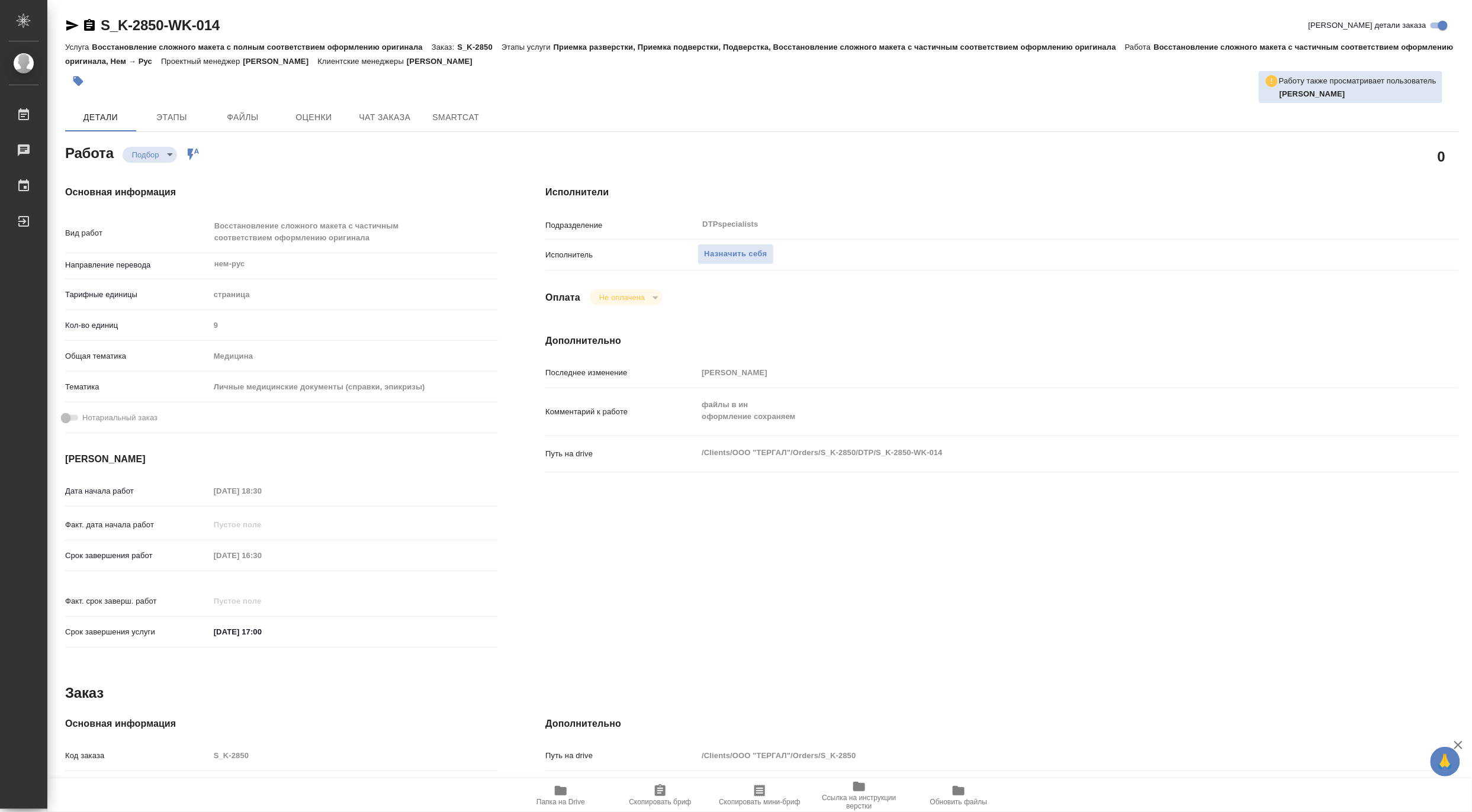
type textarea "x"
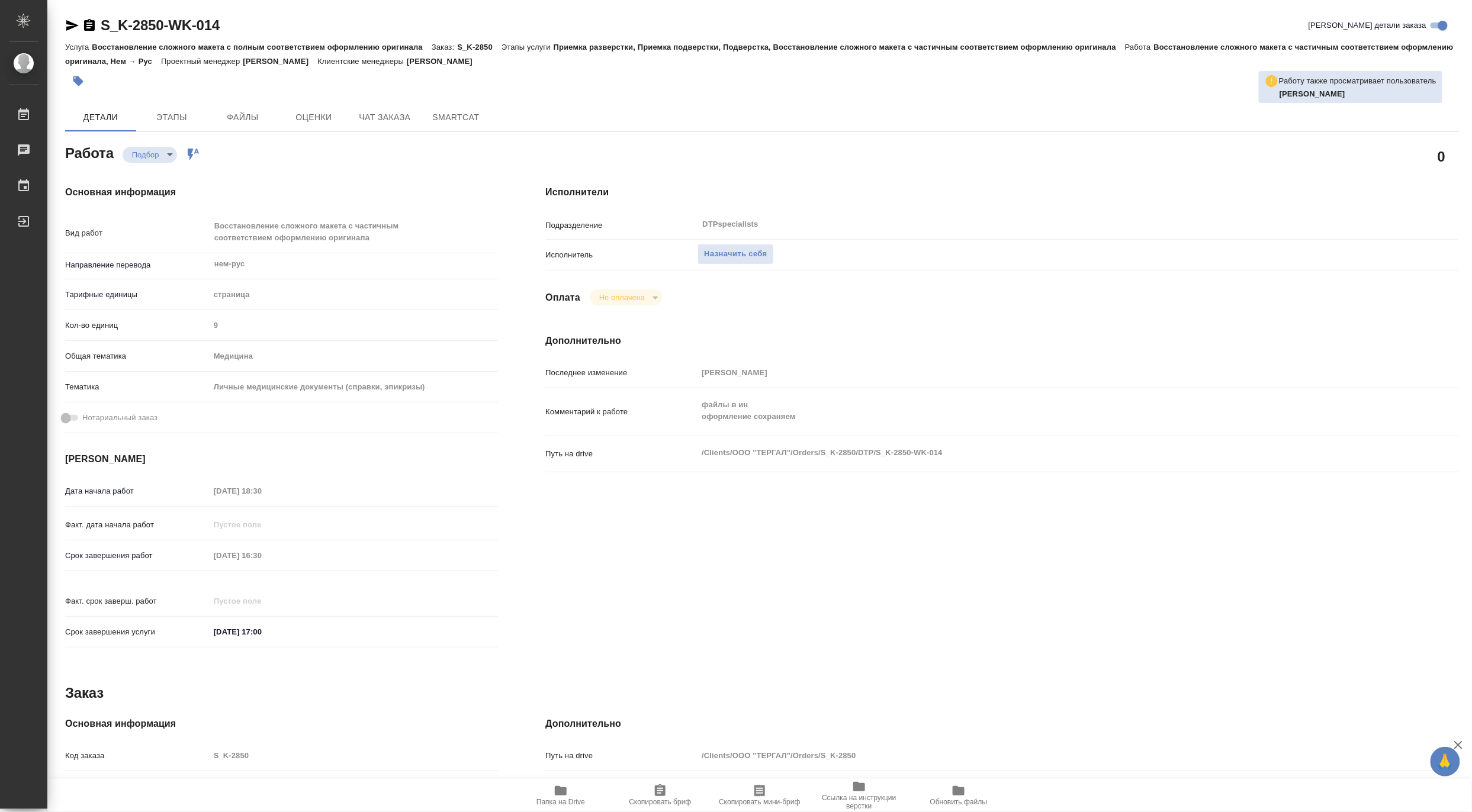
click at [556, 801] on span "Папка на Drive" at bounding box center [560, 802] width 48 height 8
type textarea "x"
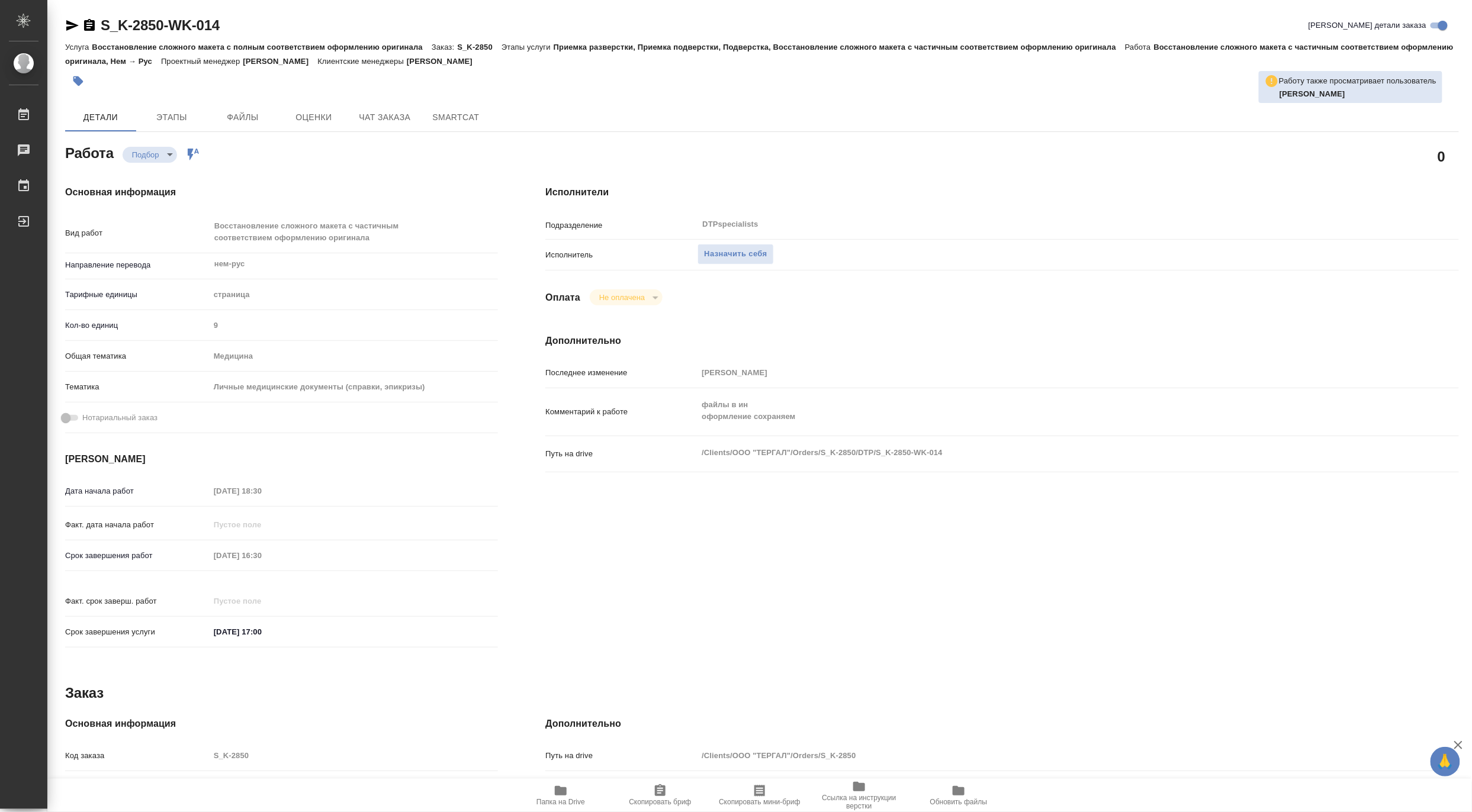
type textarea "x"
